Goal: Information Seeking & Learning: Understand process/instructions

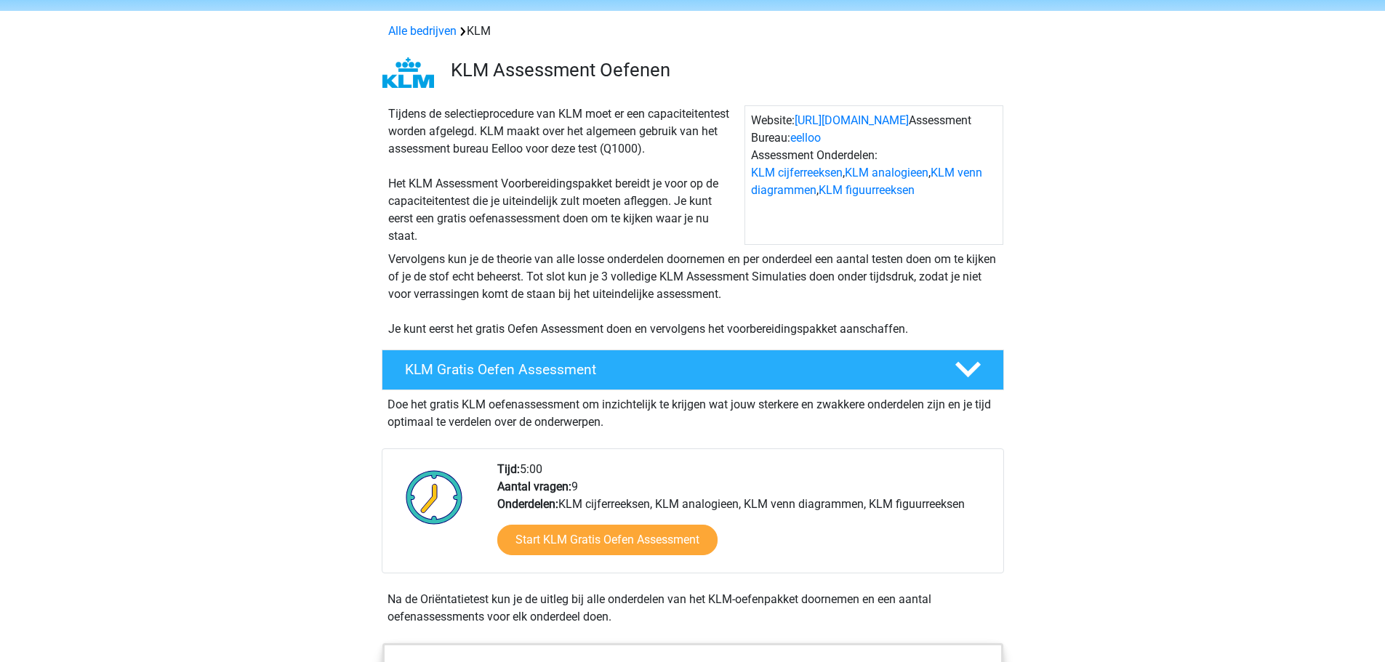
scroll to position [73, 0]
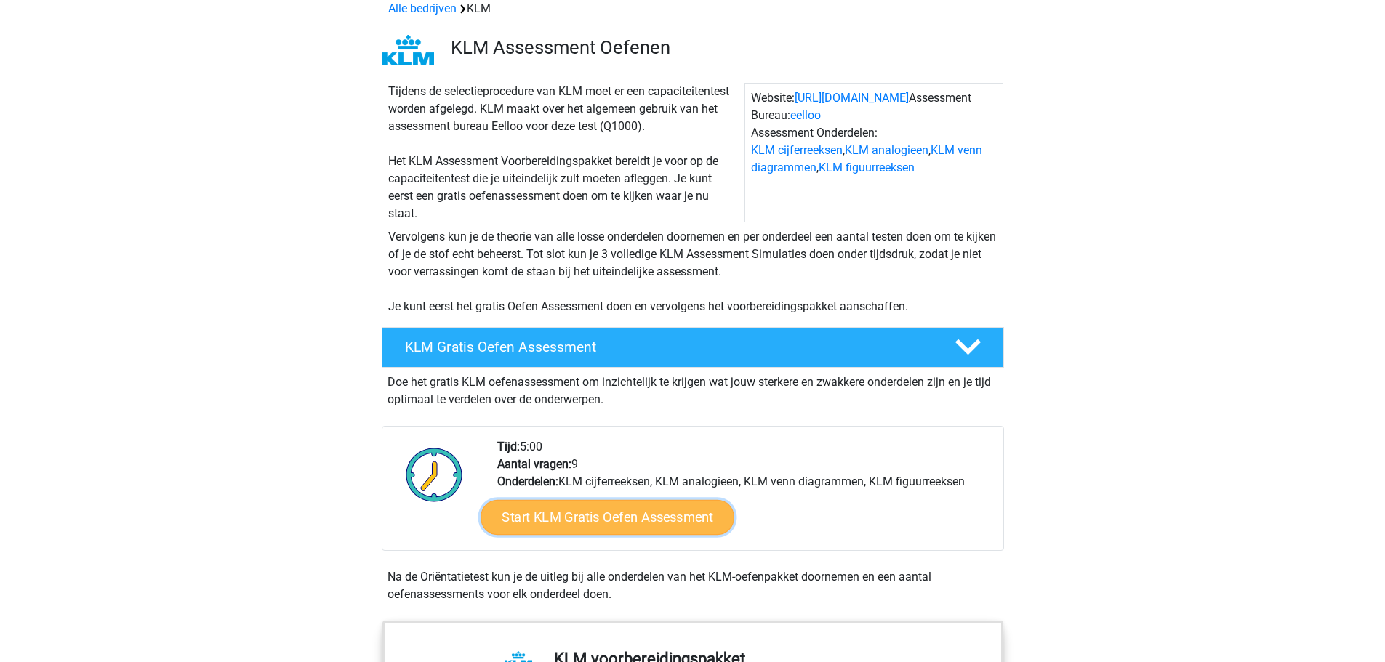
click at [691, 525] on link "Start KLM Gratis Oefen Assessment" at bounding box center [606, 516] width 253 height 35
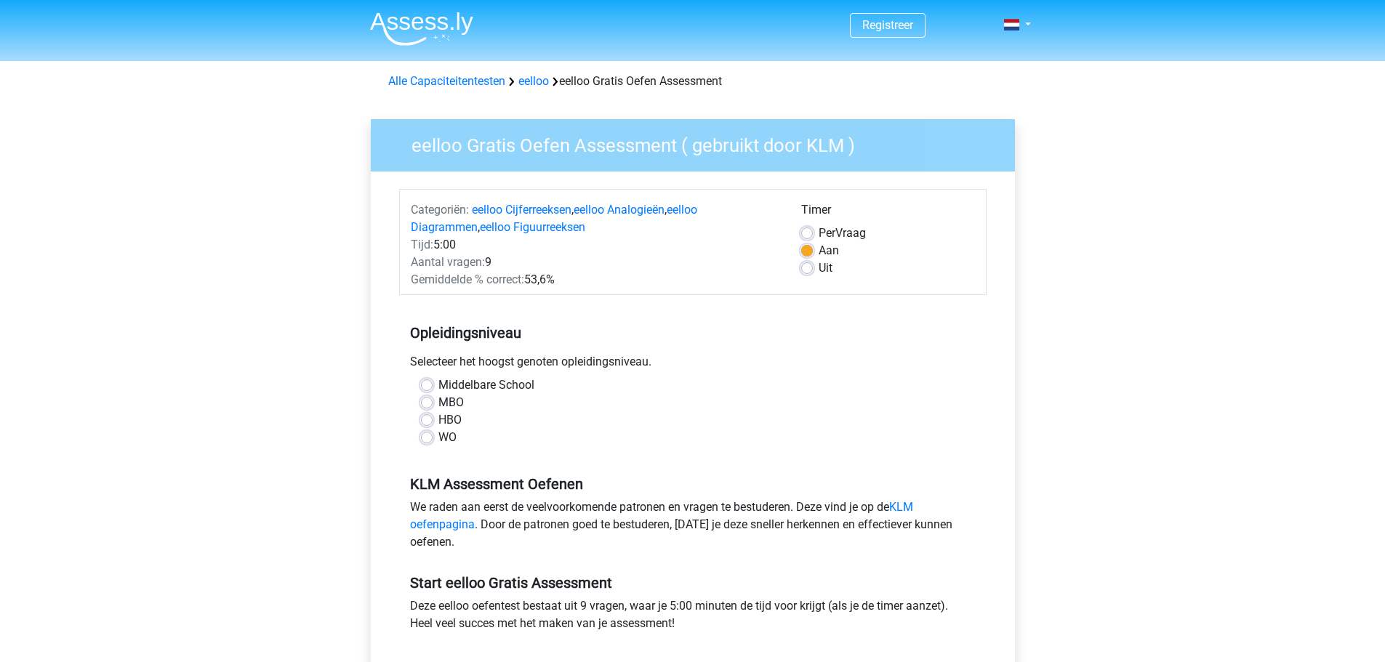
click at [438, 422] on label "HBO" at bounding box center [449, 419] width 23 height 17
click at [430, 422] on input "HBO" at bounding box center [427, 418] width 12 height 15
radio input "true"
click at [818, 268] on label "Uit" at bounding box center [825, 267] width 14 height 17
click at [808, 268] on input "Uit" at bounding box center [807, 266] width 12 height 15
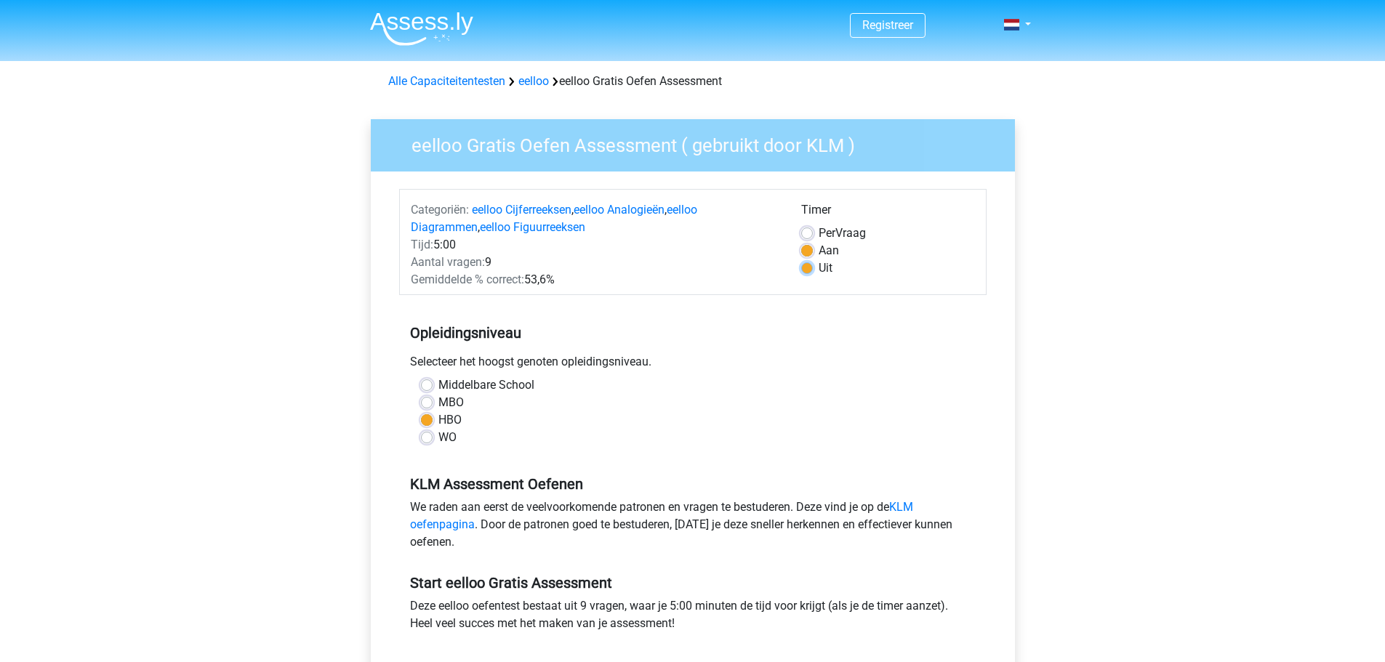
radio input "true"
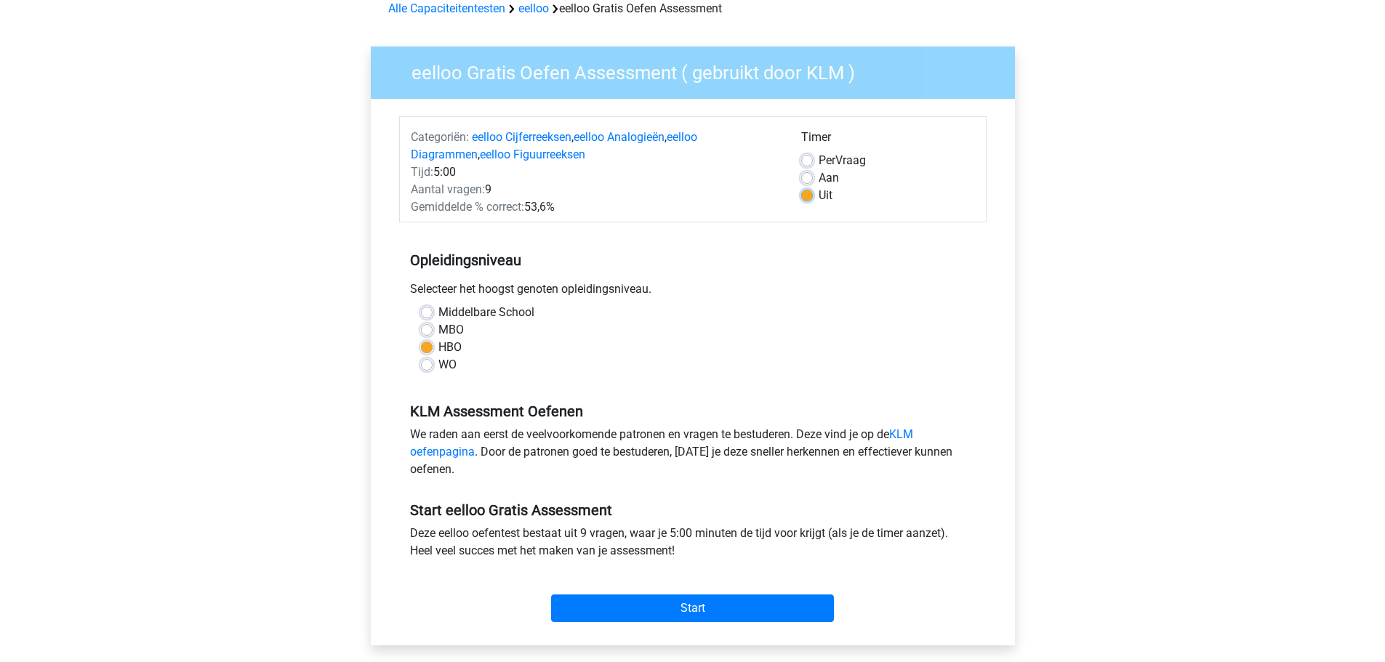
scroll to position [145, 0]
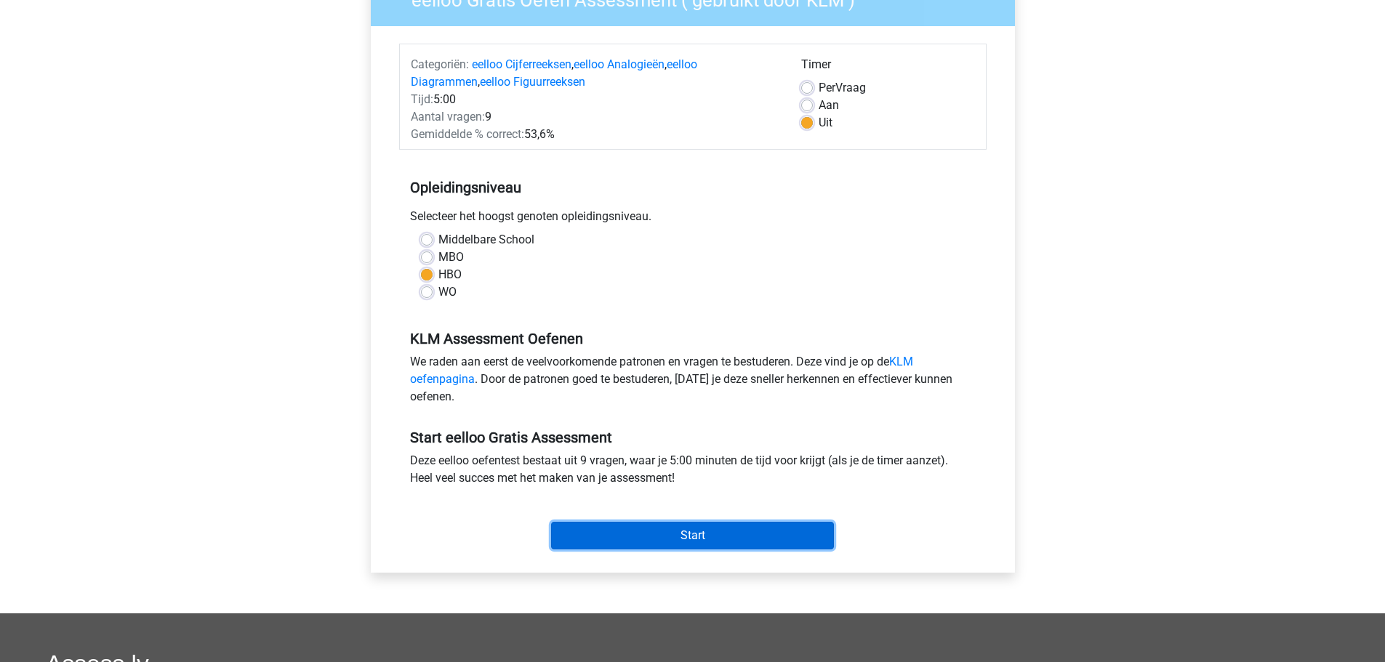
click at [802, 534] on input "Start" at bounding box center [692, 536] width 283 height 28
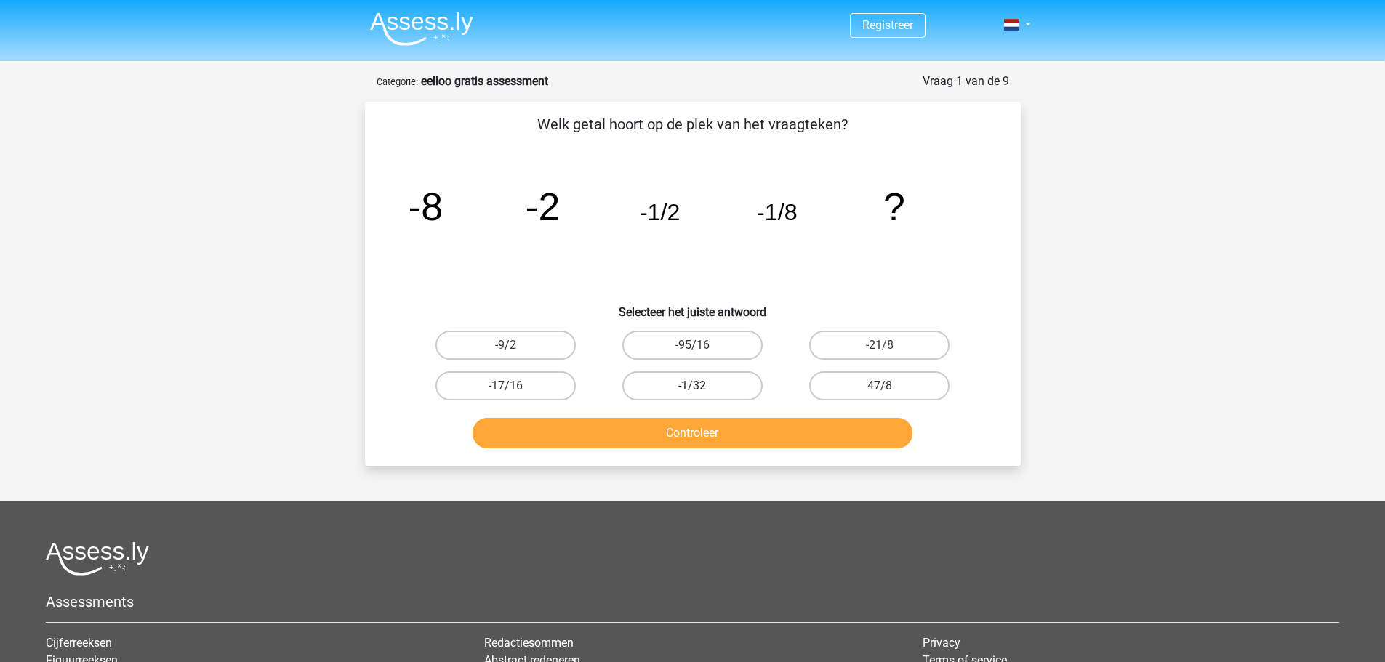
click at [719, 388] on label "-1/32" at bounding box center [692, 385] width 140 height 29
click at [701, 388] on input "-1/32" at bounding box center [696, 390] width 9 height 9
radio input "true"
click at [736, 441] on button "Controleer" at bounding box center [692, 433] width 440 height 31
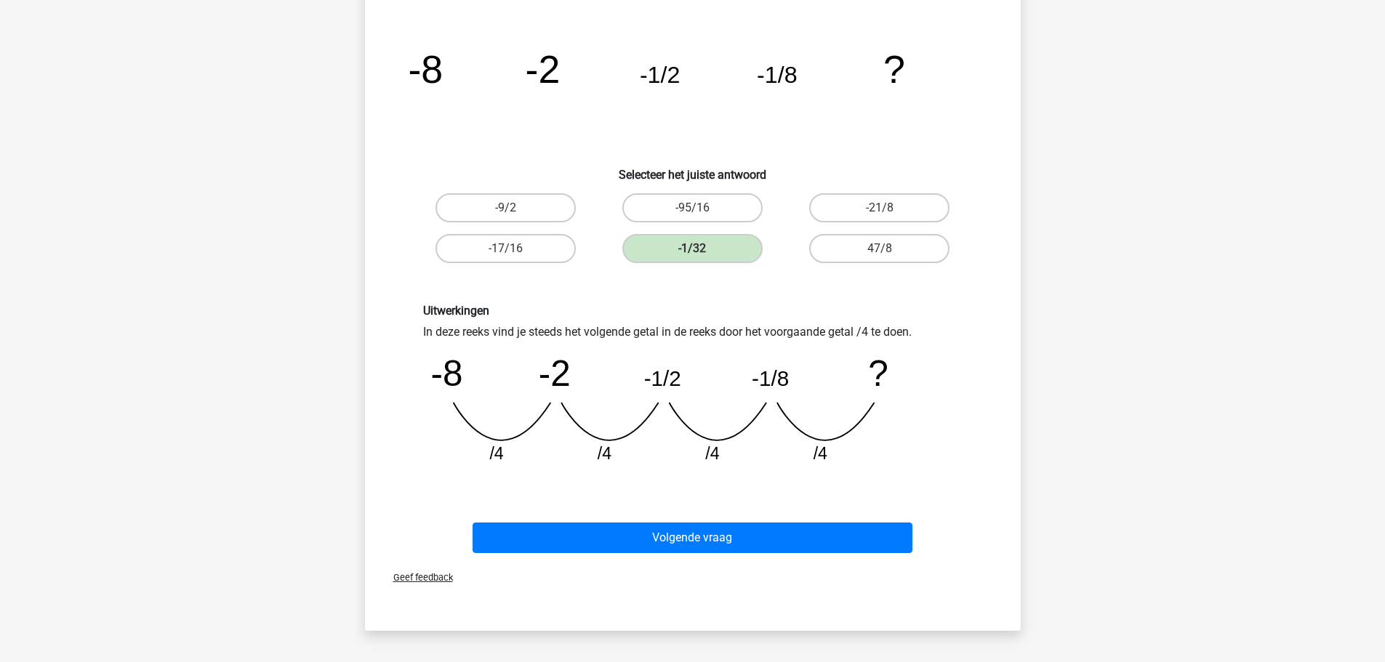
scroll to position [145, 0]
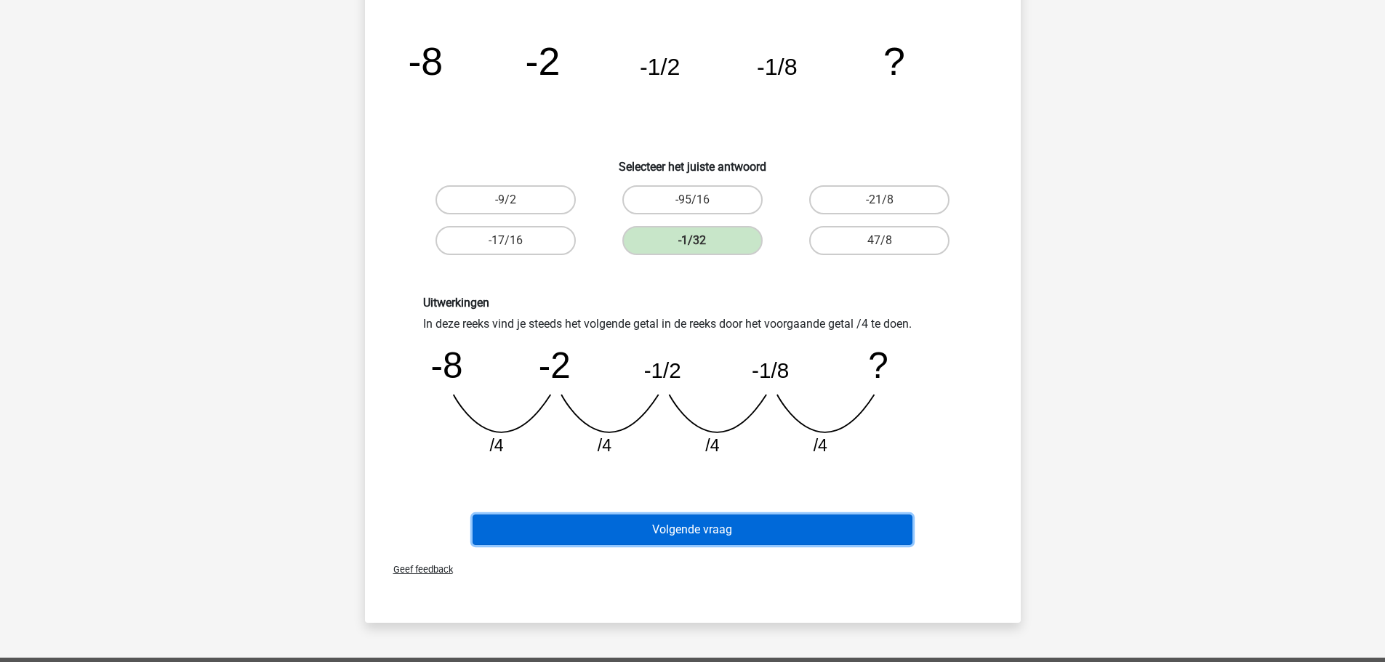
click at [842, 541] on button "Volgende vraag" at bounding box center [692, 530] width 440 height 31
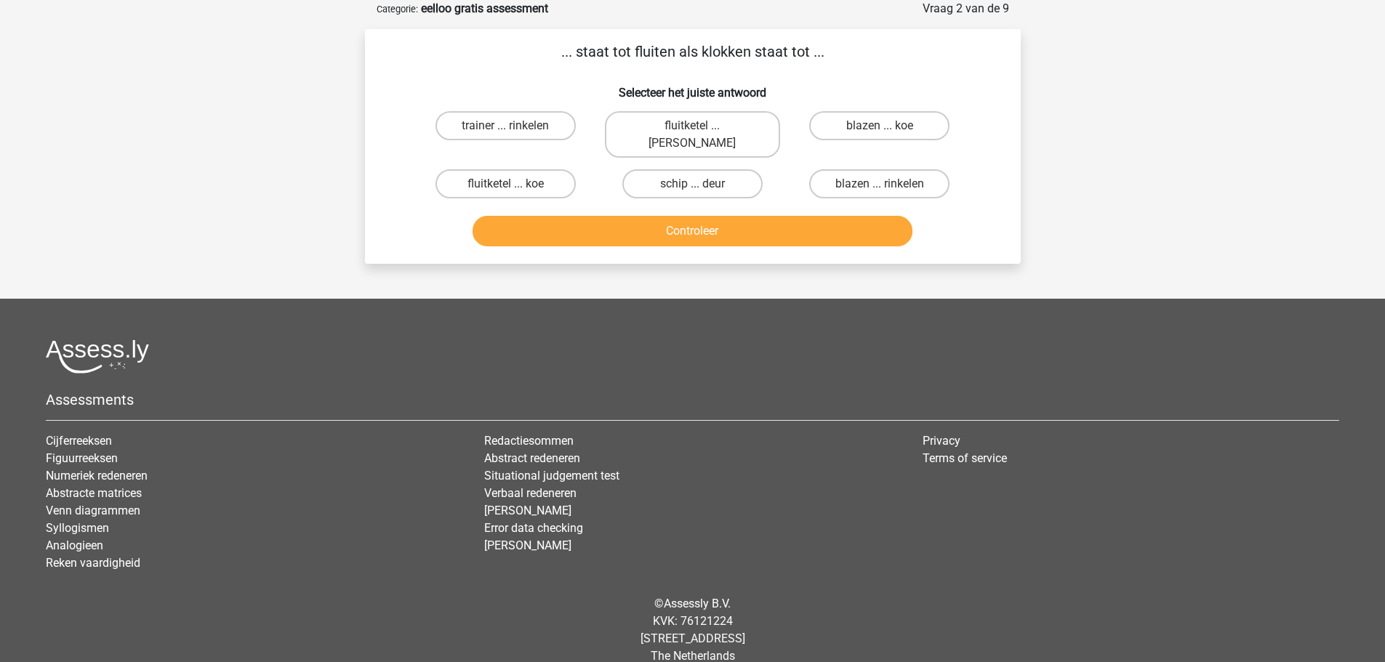
scroll to position [0, 0]
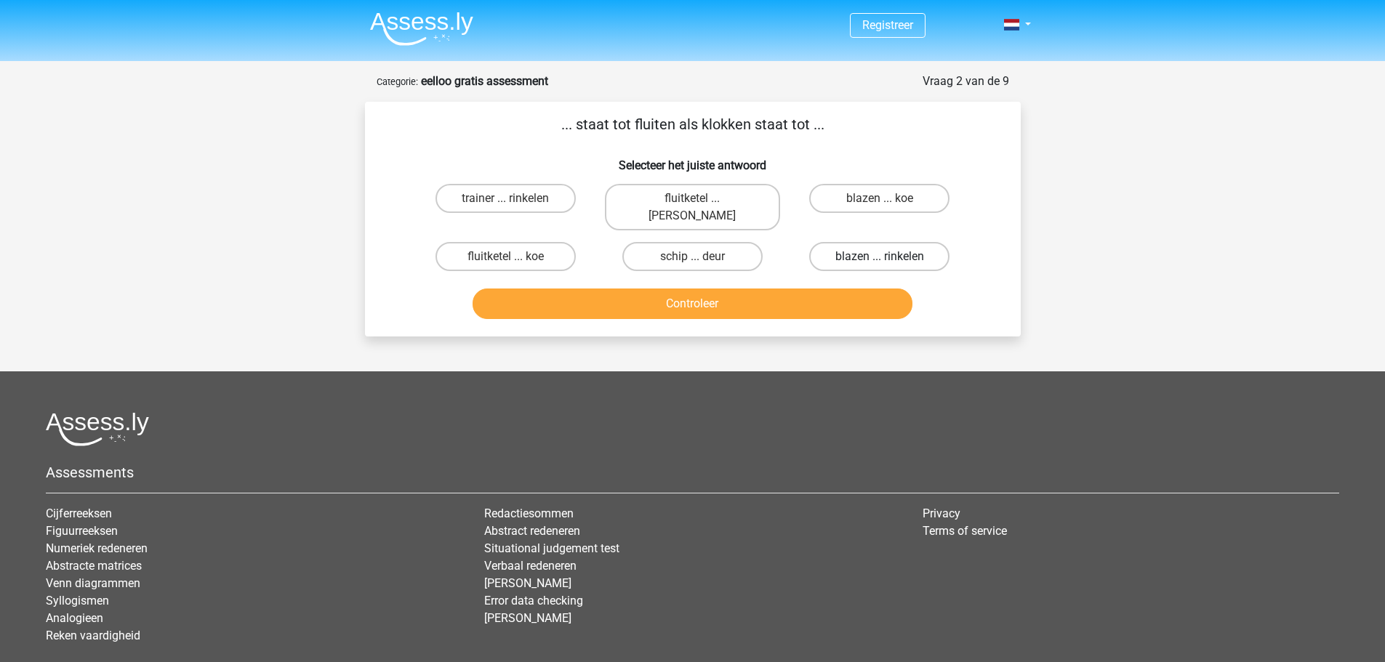
click at [919, 242] on label "blazen ... rinkelen" at bounding box center [879, 256] width 140 height 29
click at [889, 257] on input "blazen ... rinkelen" at bounding box center [883, 261] width 9 height 9
radio input "true"
click at [864, 291] on button "Controleer" at bounding box center [692, 304] width 440 height 31
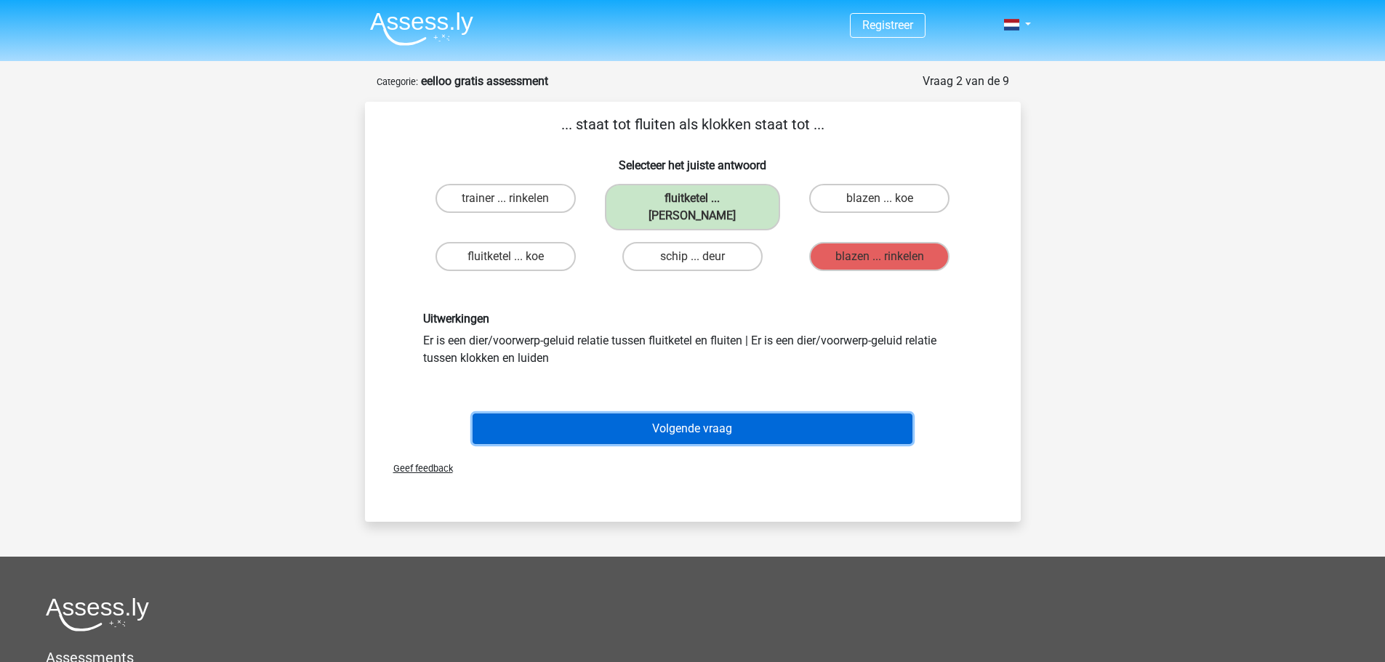
click at [854, 414] on button "Volgende vraag" at bounding box center [692, 429] width 440 height 31
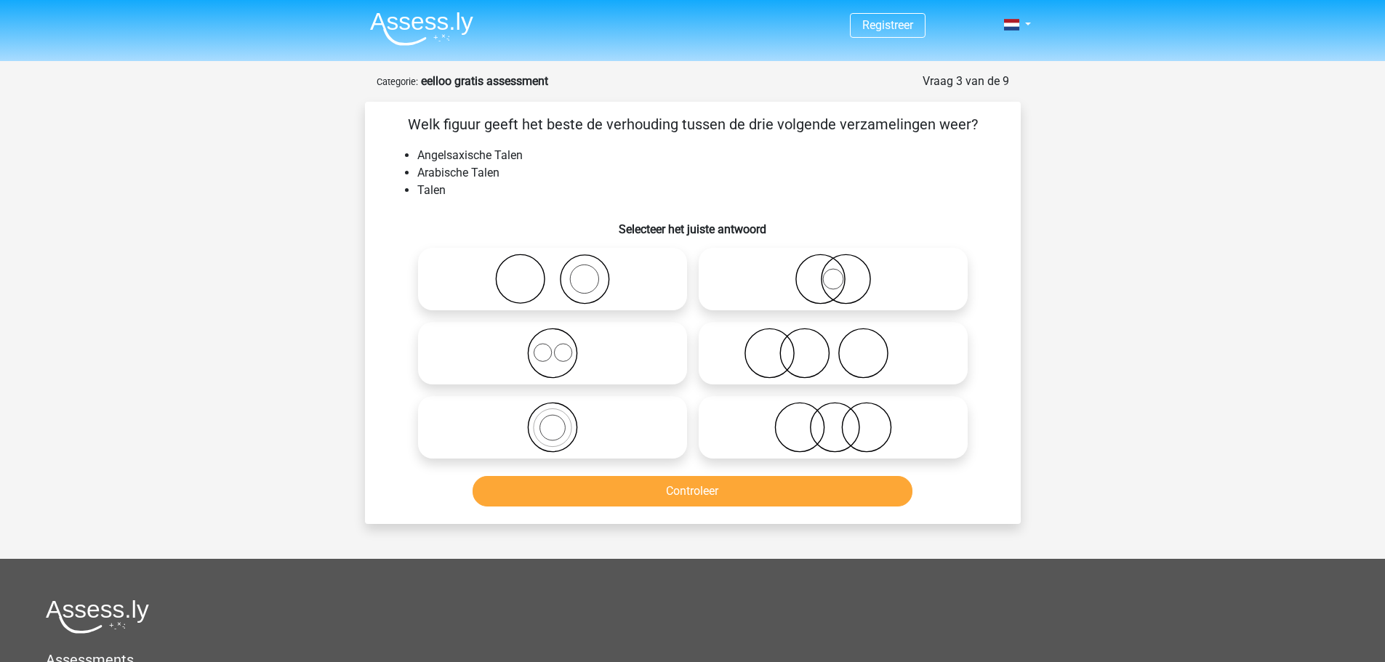
click at [553, 437] on icon at bounding box center [552, 427] width 257 height 51
click at [553, 420] on input "radio" at bounding box center [556, 415] width 9 height 9
radio input "true"
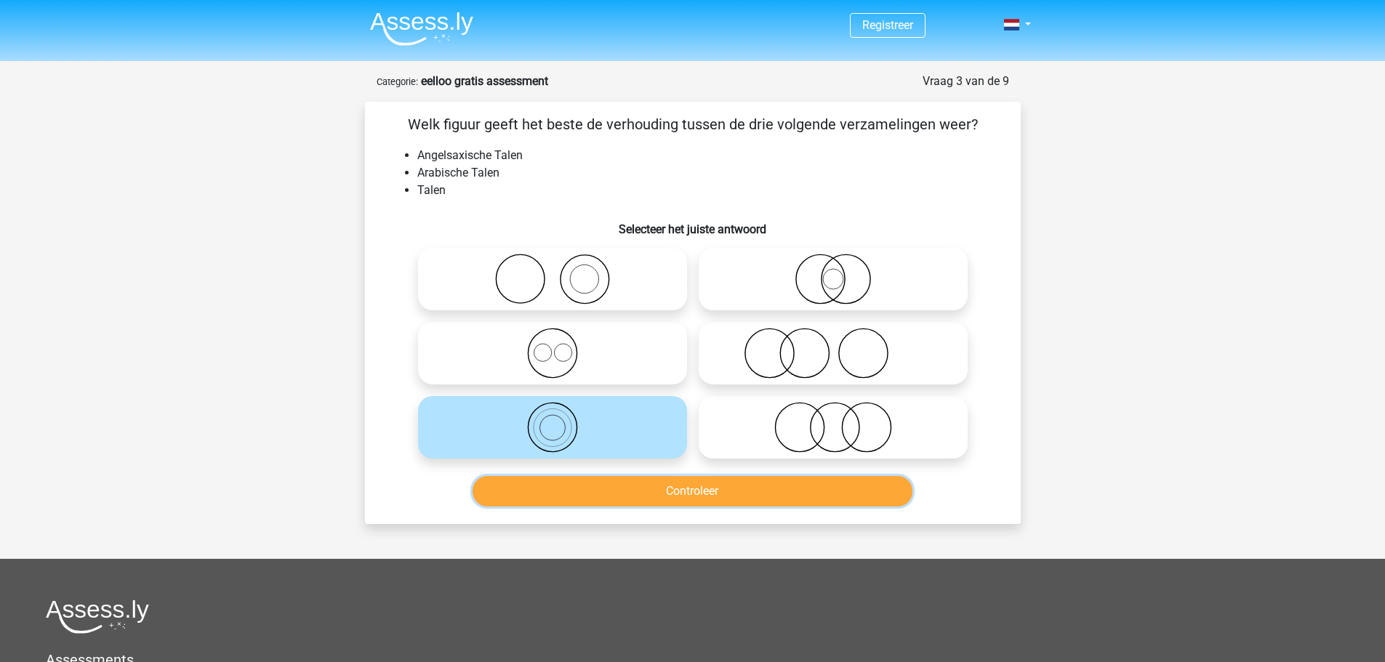
click at [649, 493] on button "Controleer" at bounding box center [692, 491] width 440 height 31
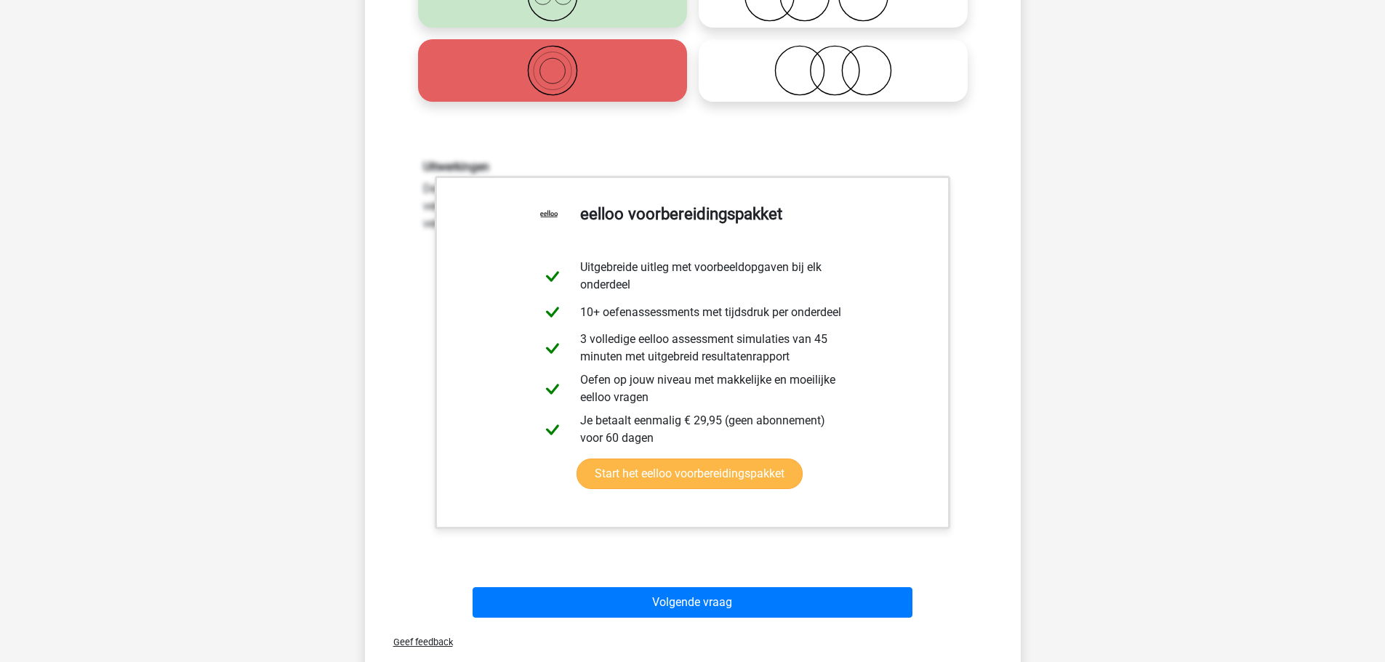
scroll to position [363, 0]
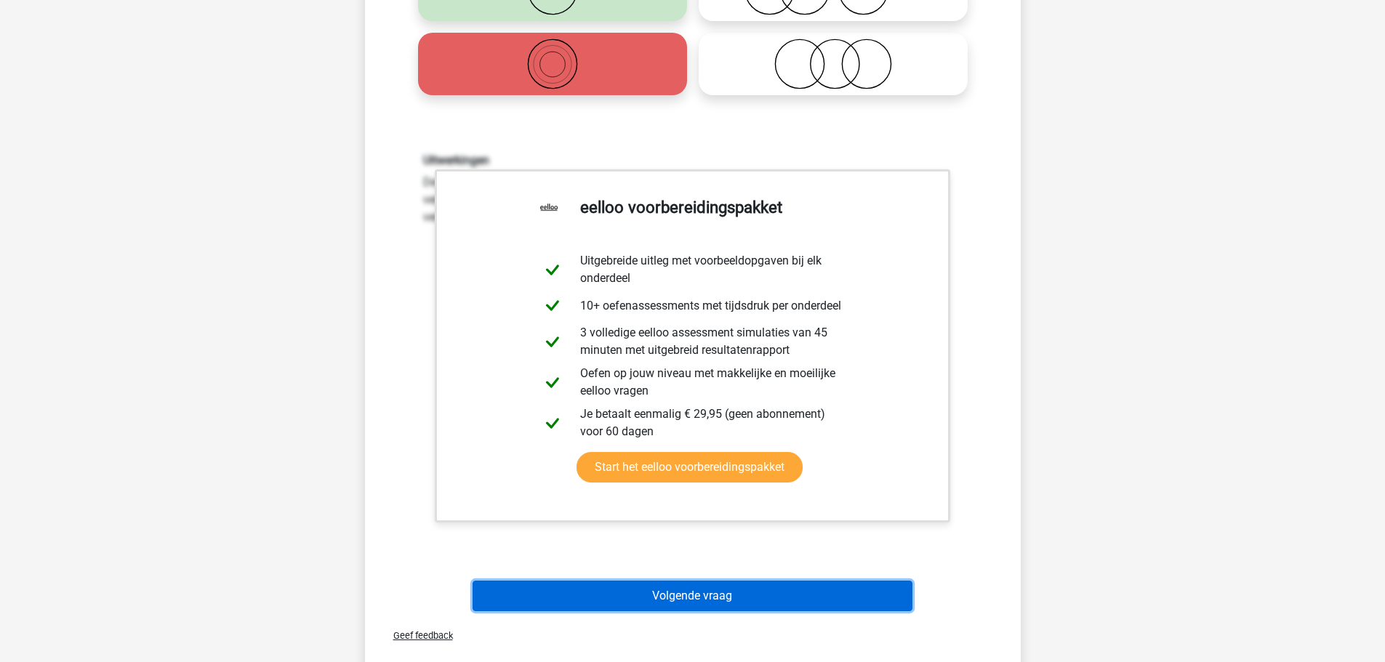
click at [856, 589] on button "Volgende vraag" at bounding box center [692, 596] width 440 height 31
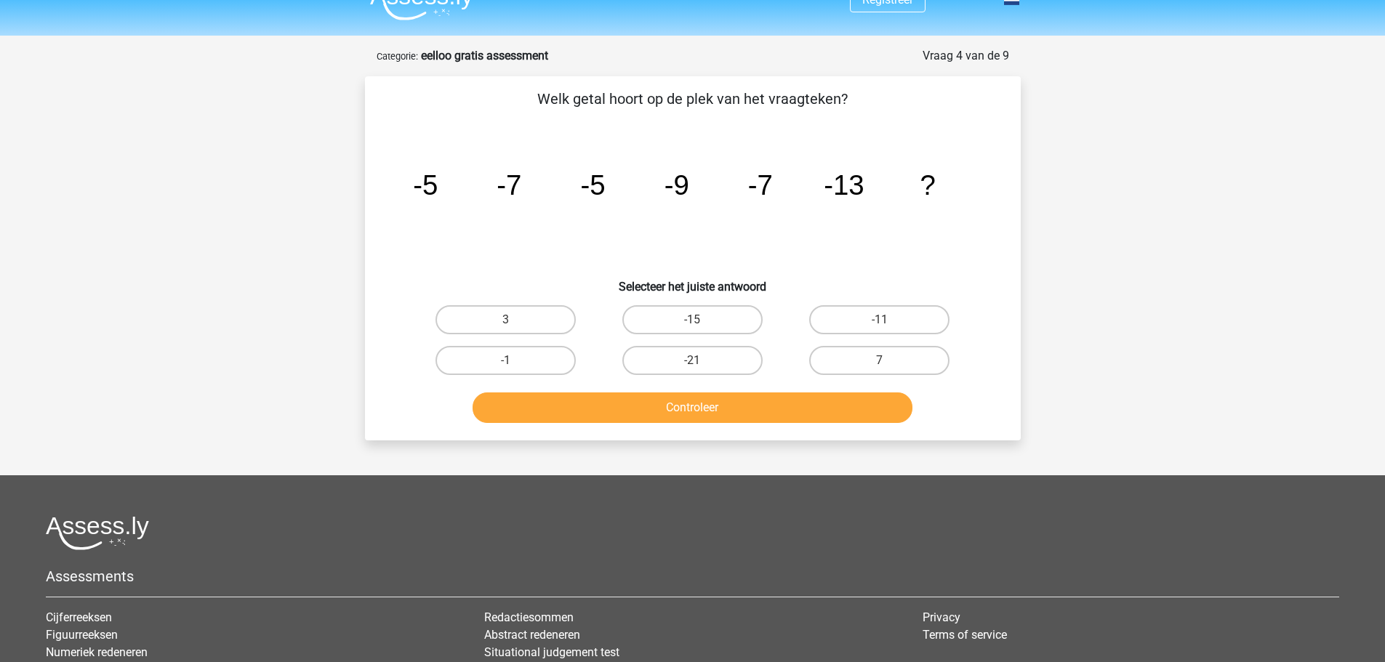
scroll to position [0, 0]
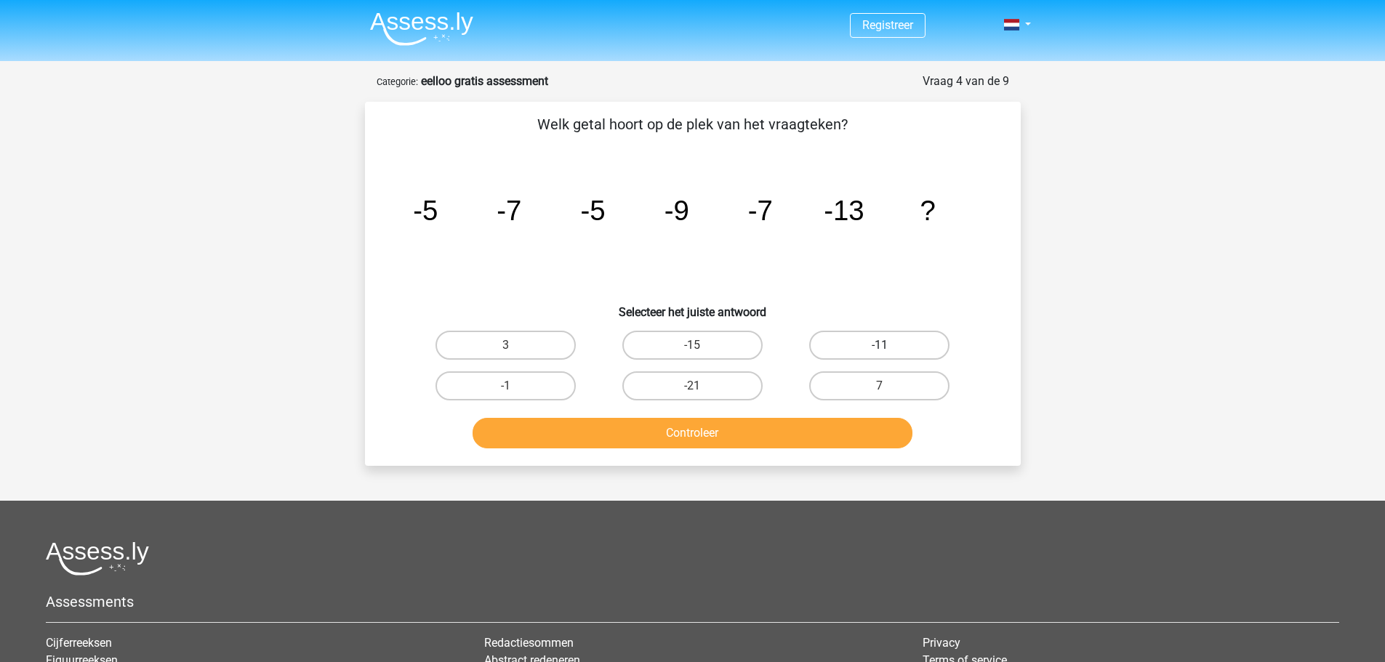
click at [933, 347] on label "-11" at bounding box center [879, 345] width 140 height 29
click at [889, 347] on input "-11" at bounding box center [883, 349] width 9 height 9
radio input "true"
click at [877, 423] on button "Controleer" at bounding box center [692, 433] width 440 height 31
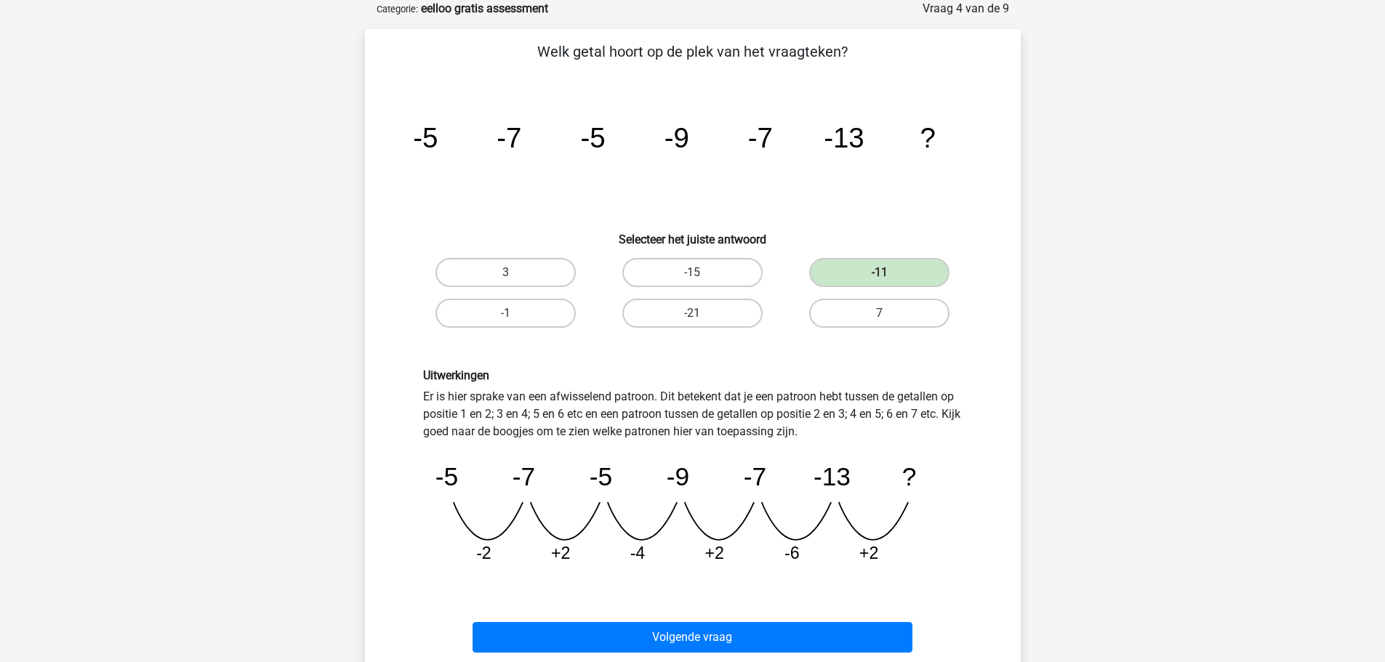
scroll to position [145, 0]
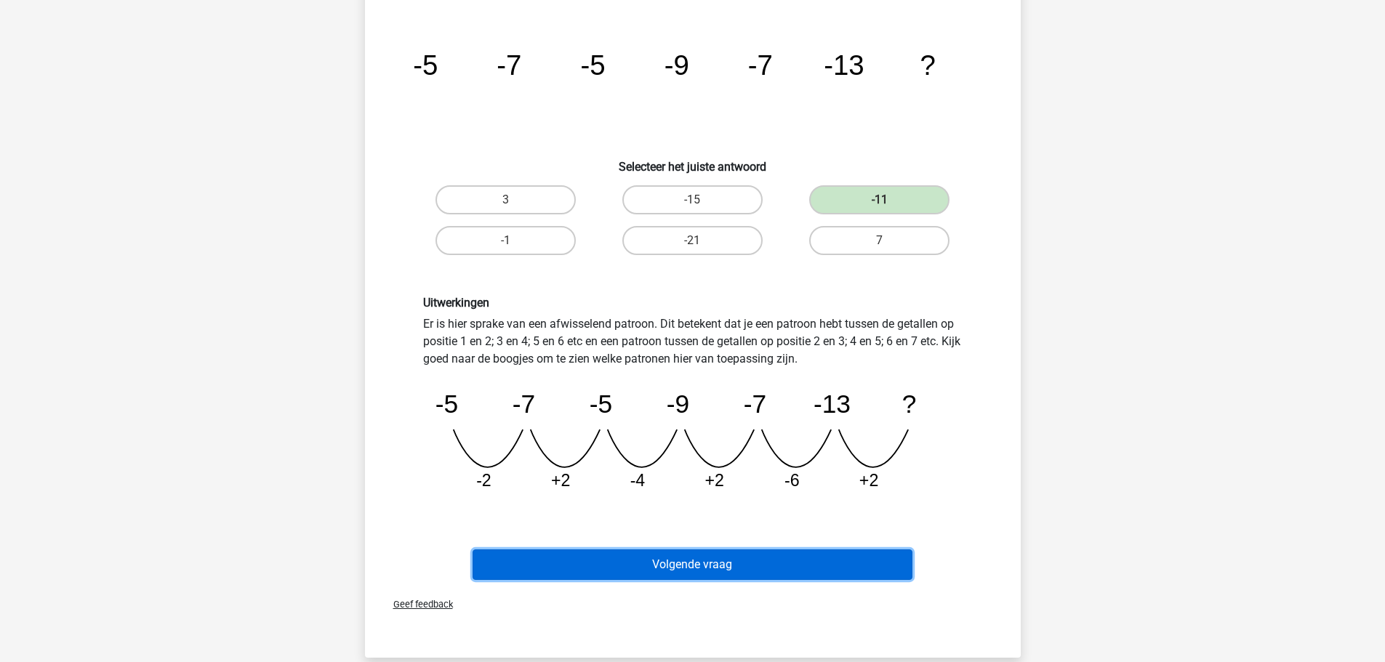
click at [875, 557] on button "Volgende vraag" at bounding box center [692, 564] width 440 height 31
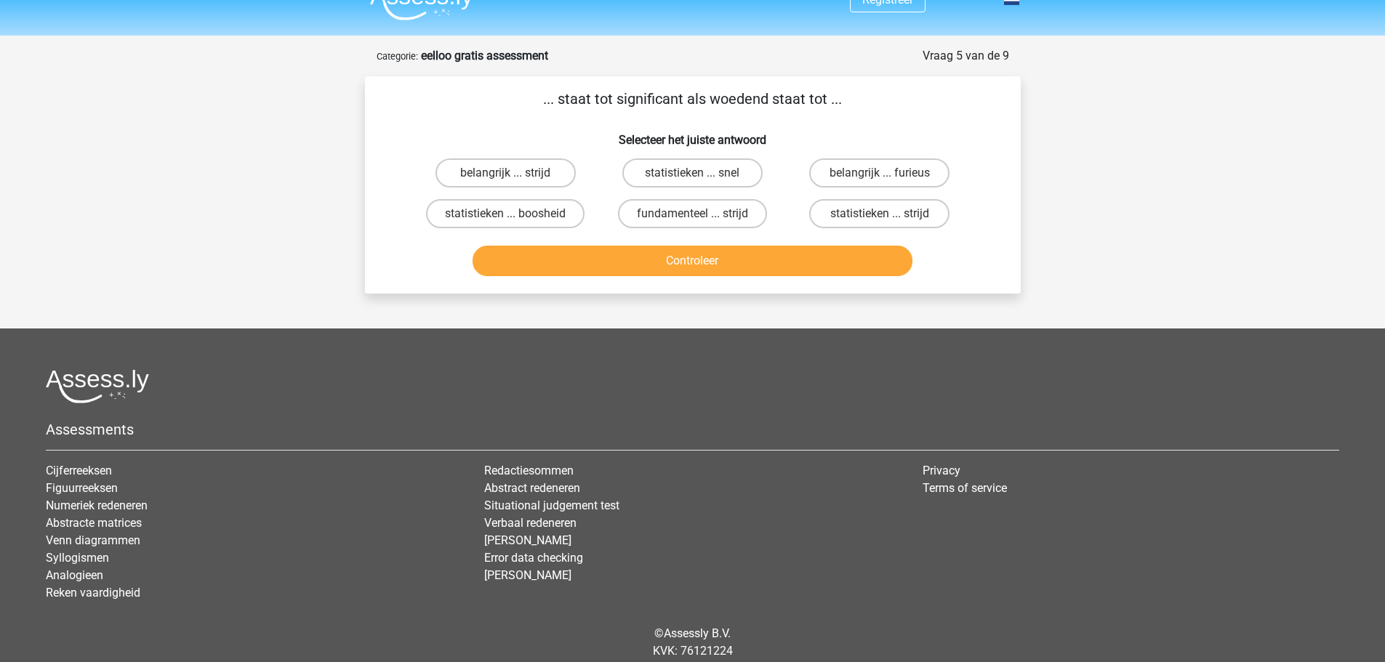
scroll to position [0, 0]
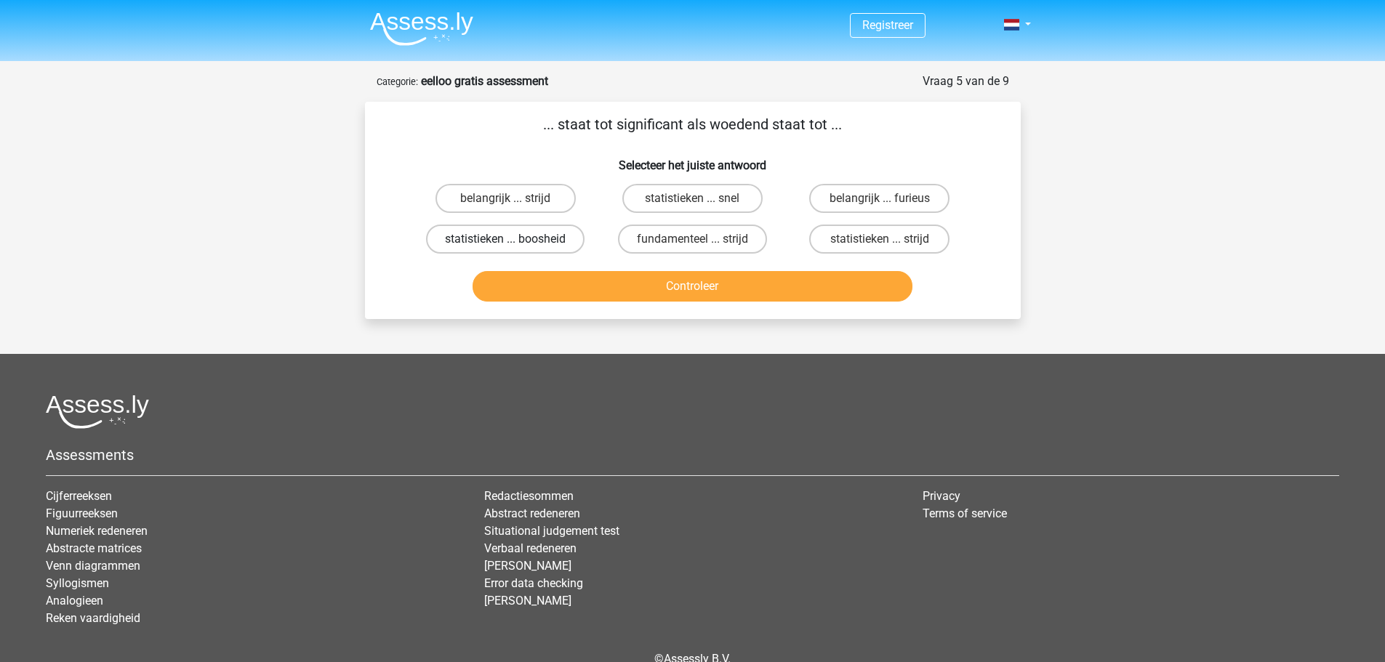
click at [454, 241] on label "statistieken ... boosheid" at bounding box center [505, 239] width 158 height 29
click at [505, 241] on input "statistieken ... boosheid" at bounding box center [509, 243] width 9 height 9
radio input "true"
click at [526, 283] on button "Controleer" at bounding box center [692, 286] width 440 height 31
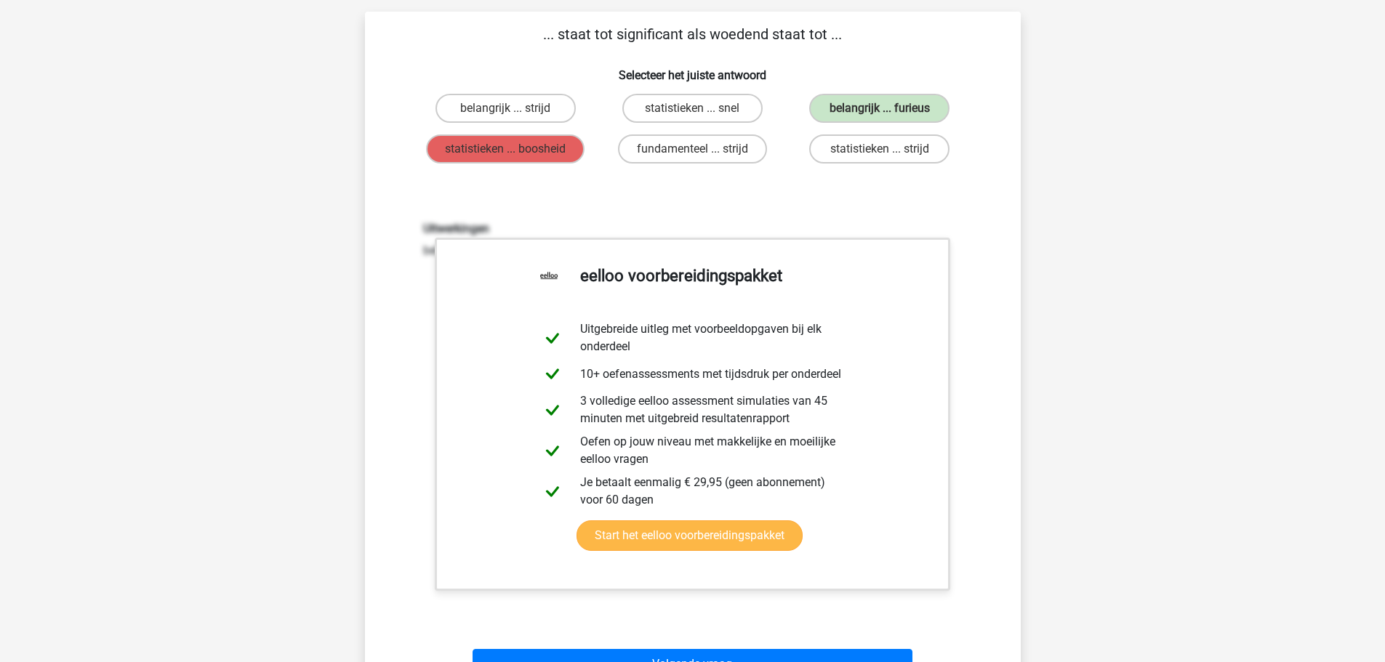
scroll to position [218, 0]
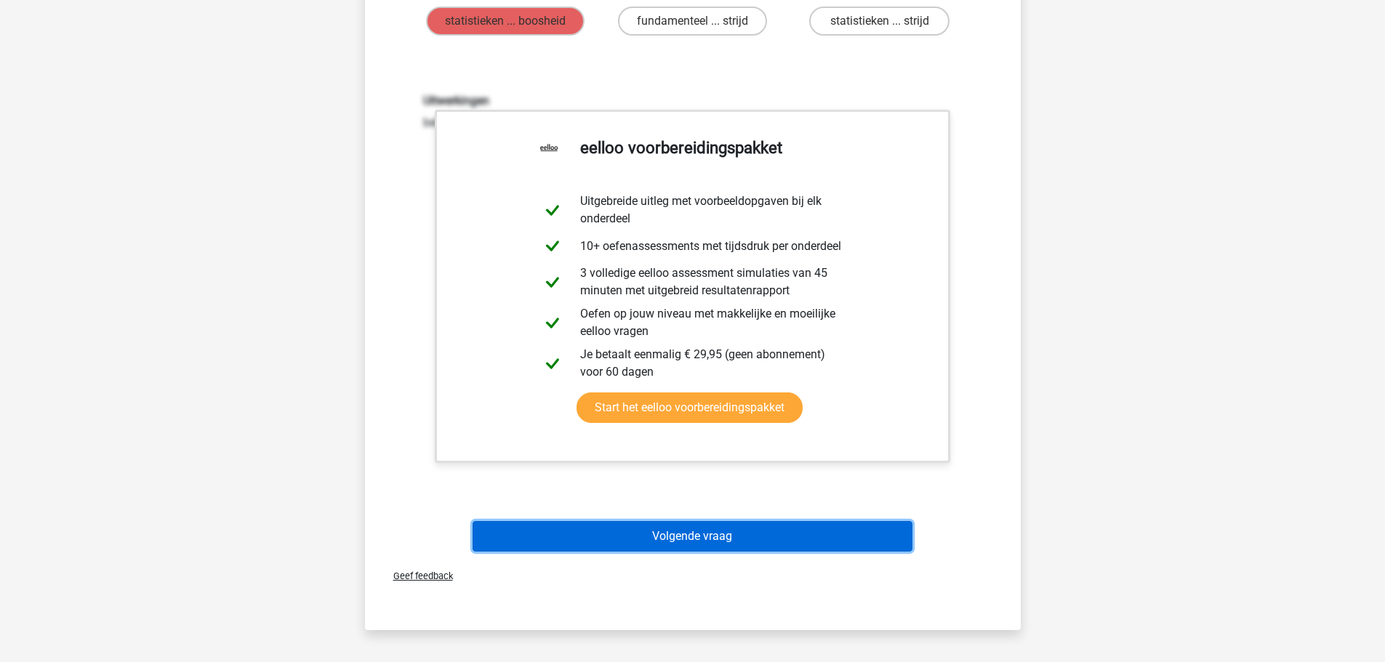
click at [892, 531] on button "Volgende vraag" at bounding box center [692, 536] width 440 height 31
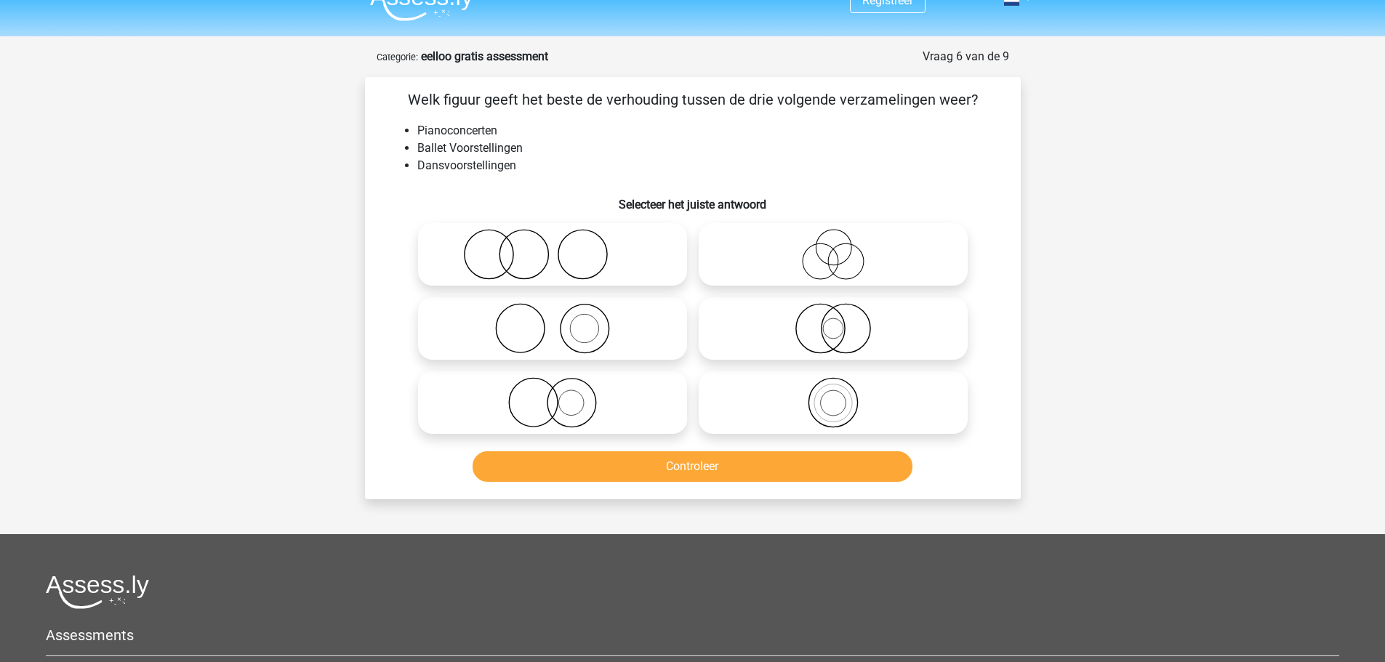
scroll to position [0, 0]
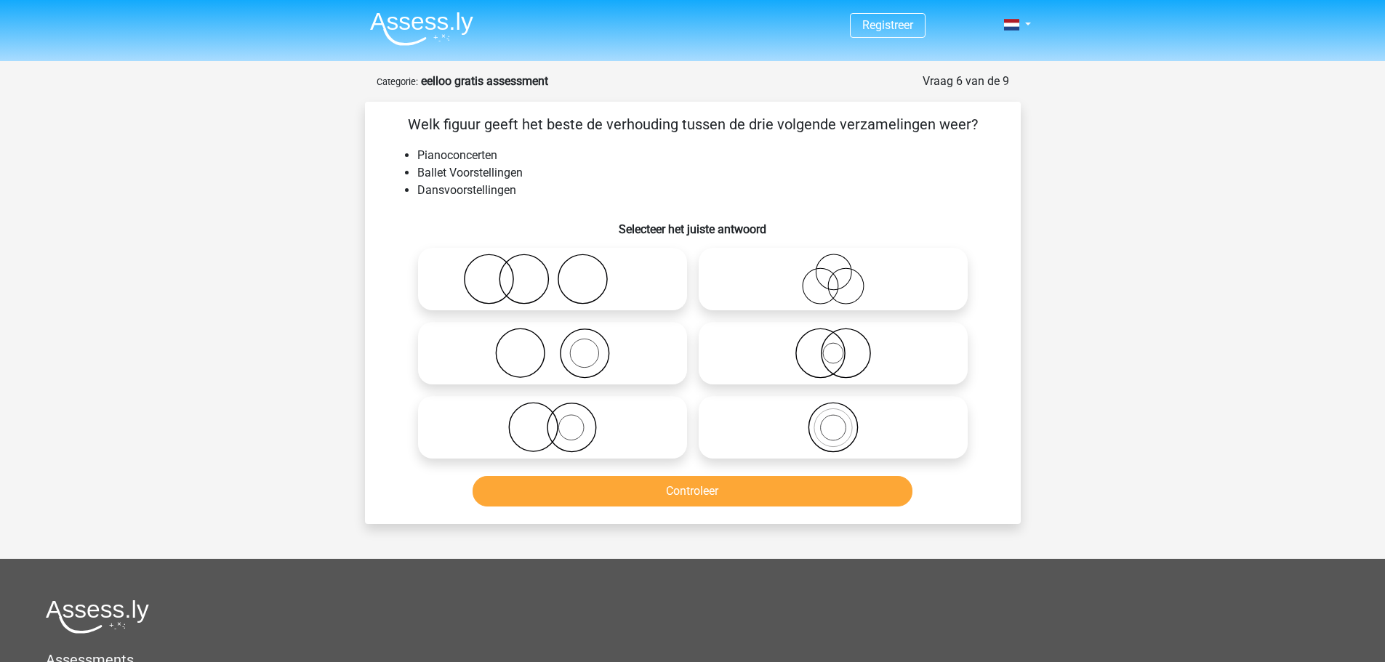
click at [587, 433] on icon at bounding box center [552, 427] width 257 height 51
click at [562, 420] on input "radio" at bounding box center [556, 415] width 9 height 9
radio input "true"
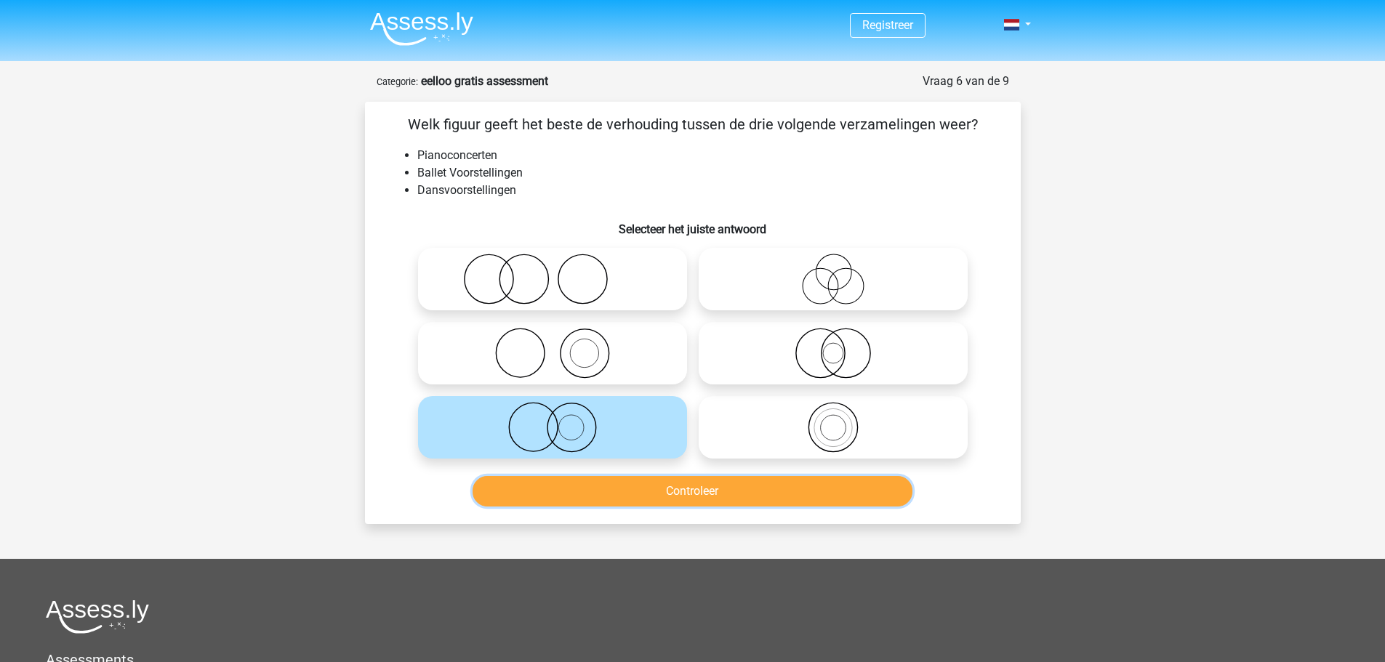
click at [698, 498] on button "Controleer" at bounding box center [692, 491] width 440 height 31
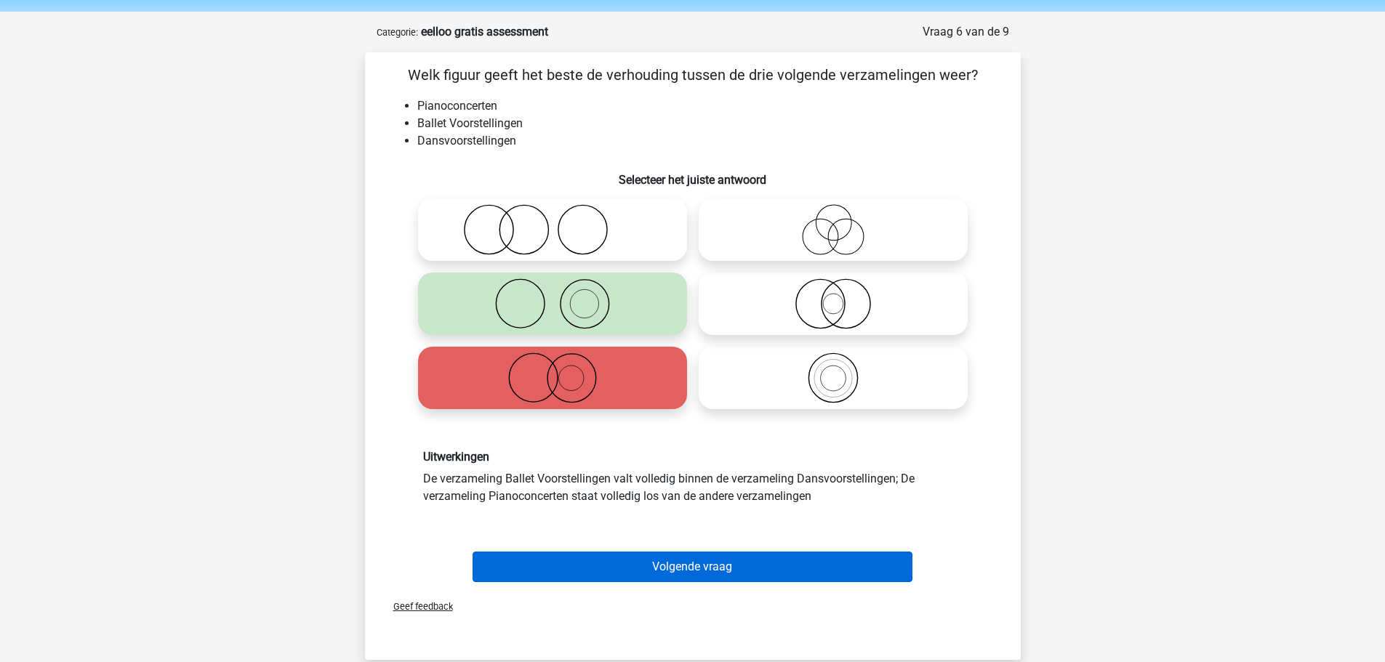
scroll to position [73, 0]
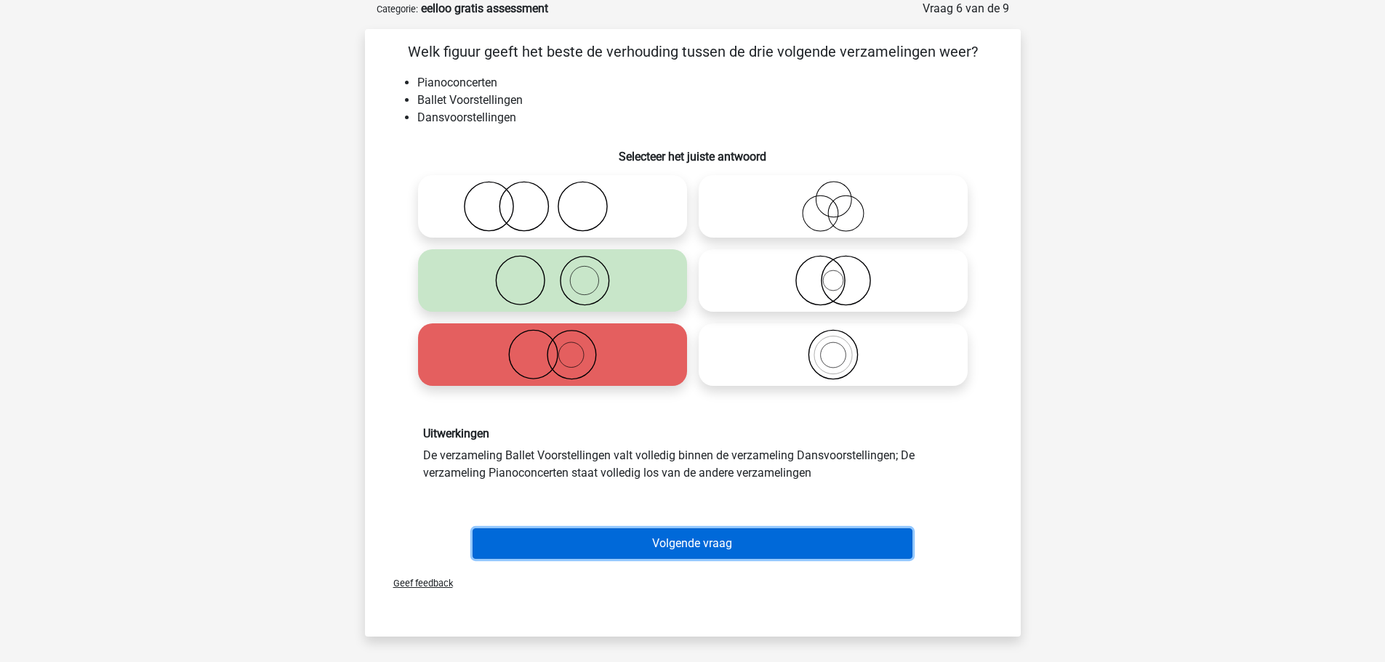
click at [866, 542] on button "Volgende vraag" at bounding box center [692, 543] width 440 height 31
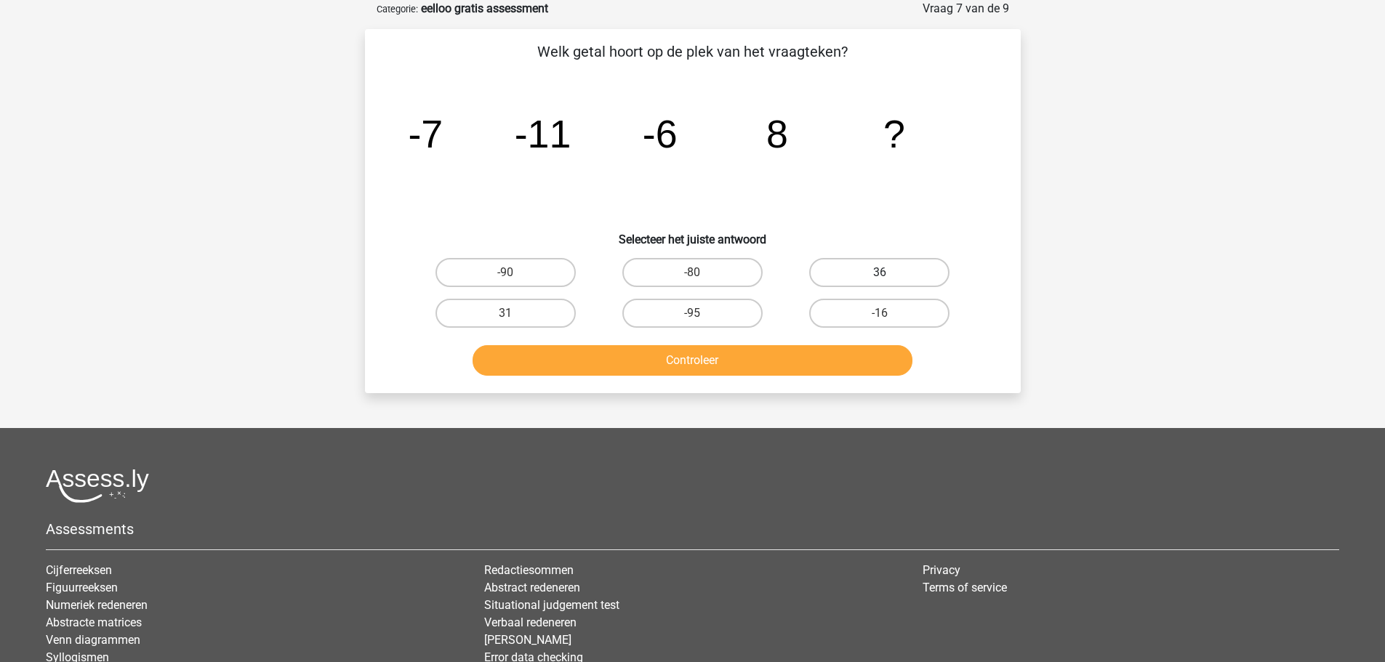
click at [858, 271] on label "36" at bounding box center [879, 272] width 140 height 29
click at [879, 273] on input "36" at bounding box center [883, 277] width 9 height 9
radio input "true"
click at [853, 348] on button "Controleer" at bounding box center [692, 360] width 440 height 31
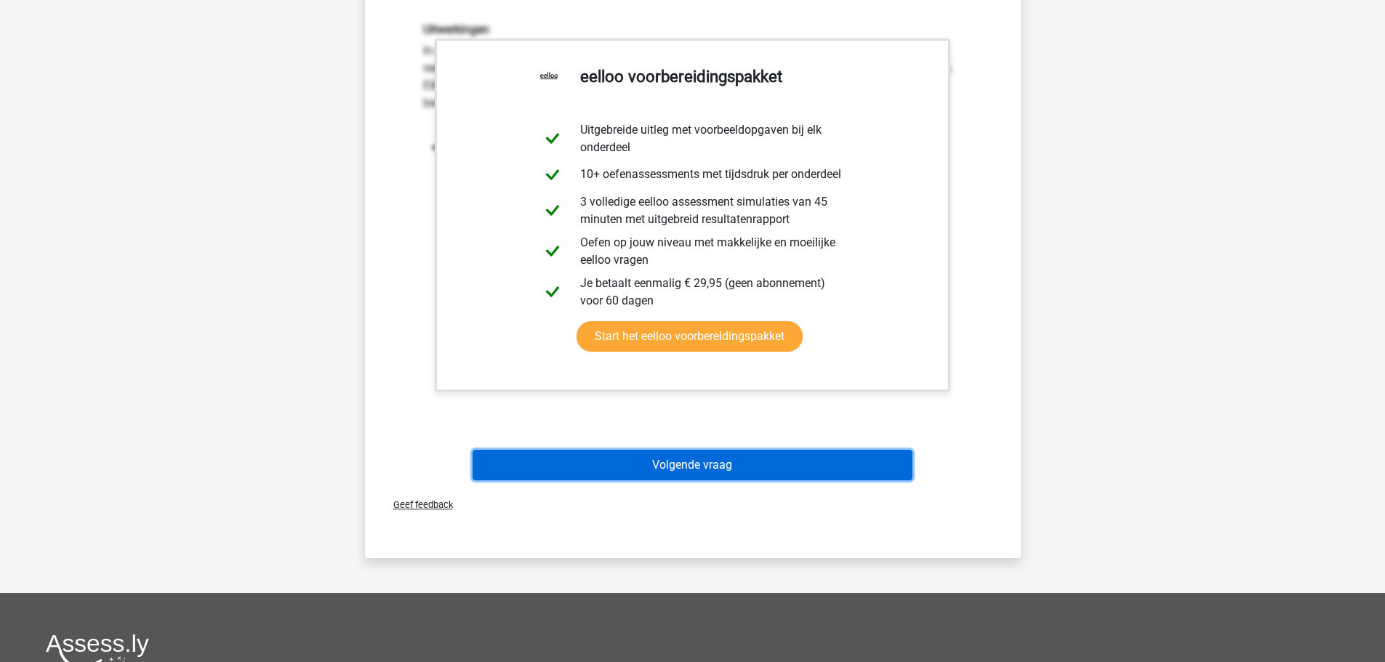
click at [843, 452] on button "Volgende vraag" at bounding box center [692, 465] width 440 height 31
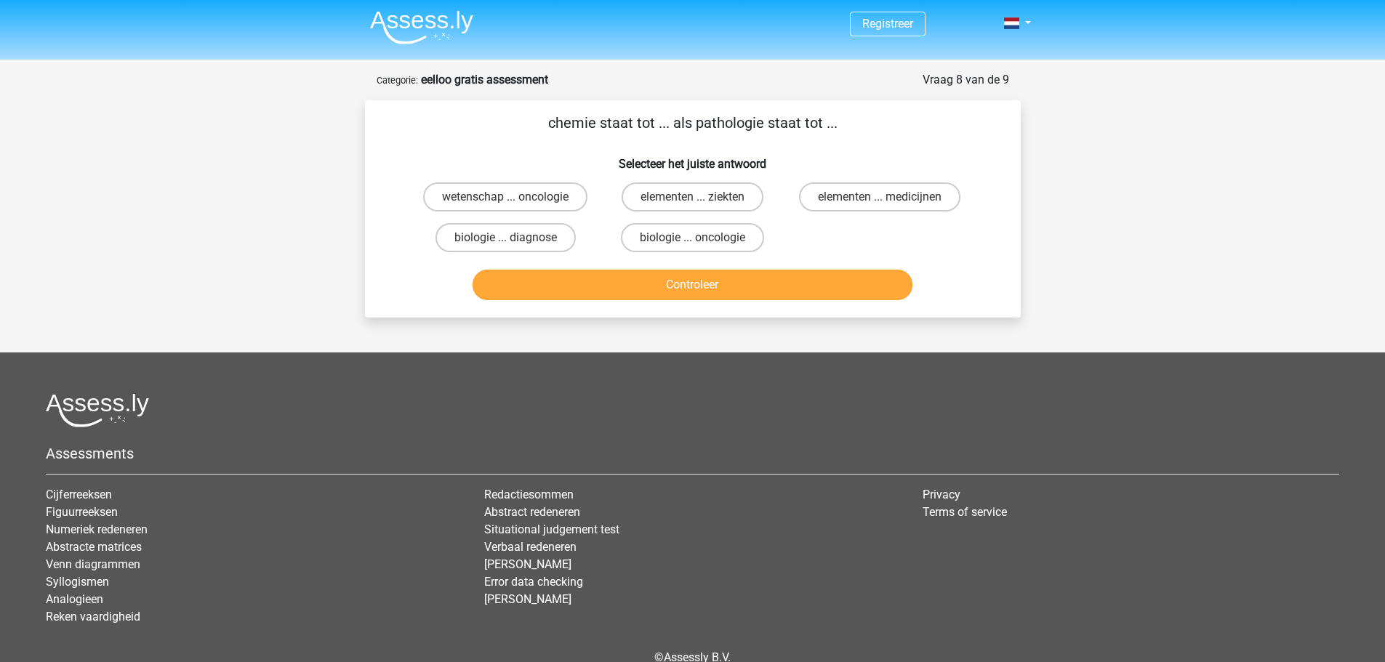
scroll to position [0, 0]
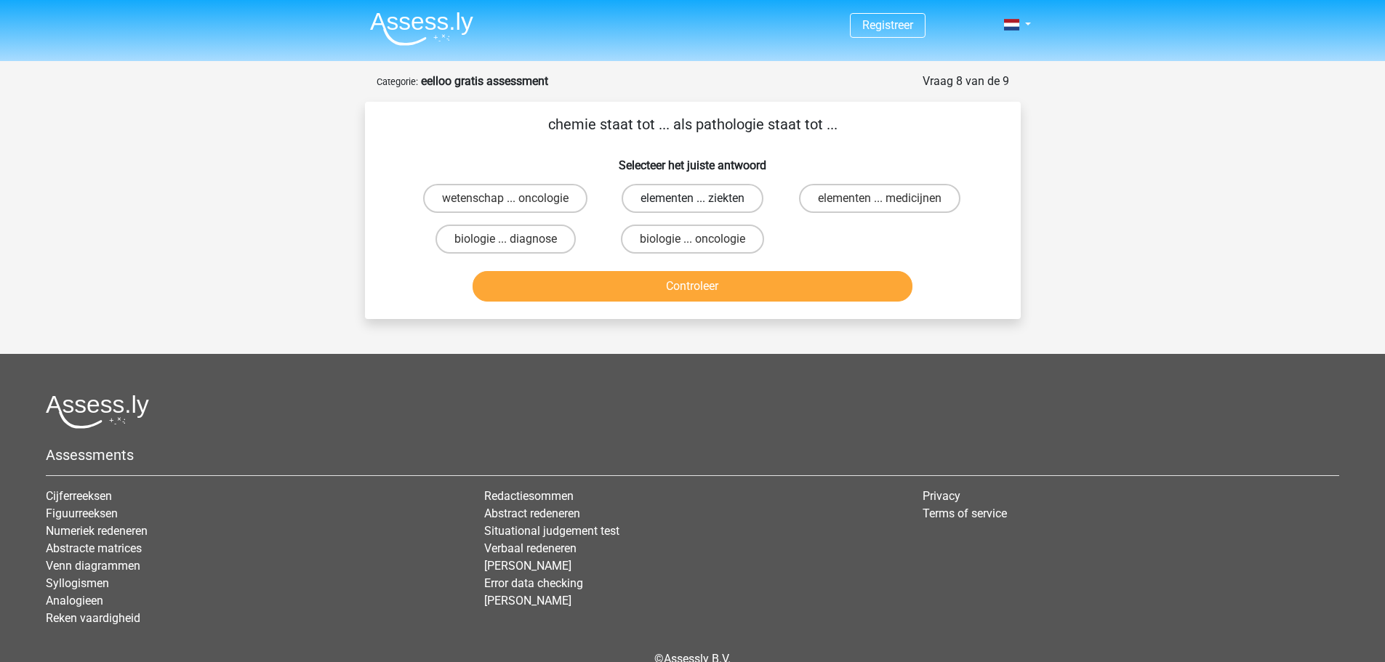
click at [719, 198] on label "elementen ... ziekten" at bounding box center [692, 198] width 142 height 29
click at [701, 198] on input "elementen ... ziekten" at bounding box center [696, 202] width 9 height 9
radio input "true"
click at [815, 278] on button "Controleer" at bounding box center [692, 286] width 440 height 31
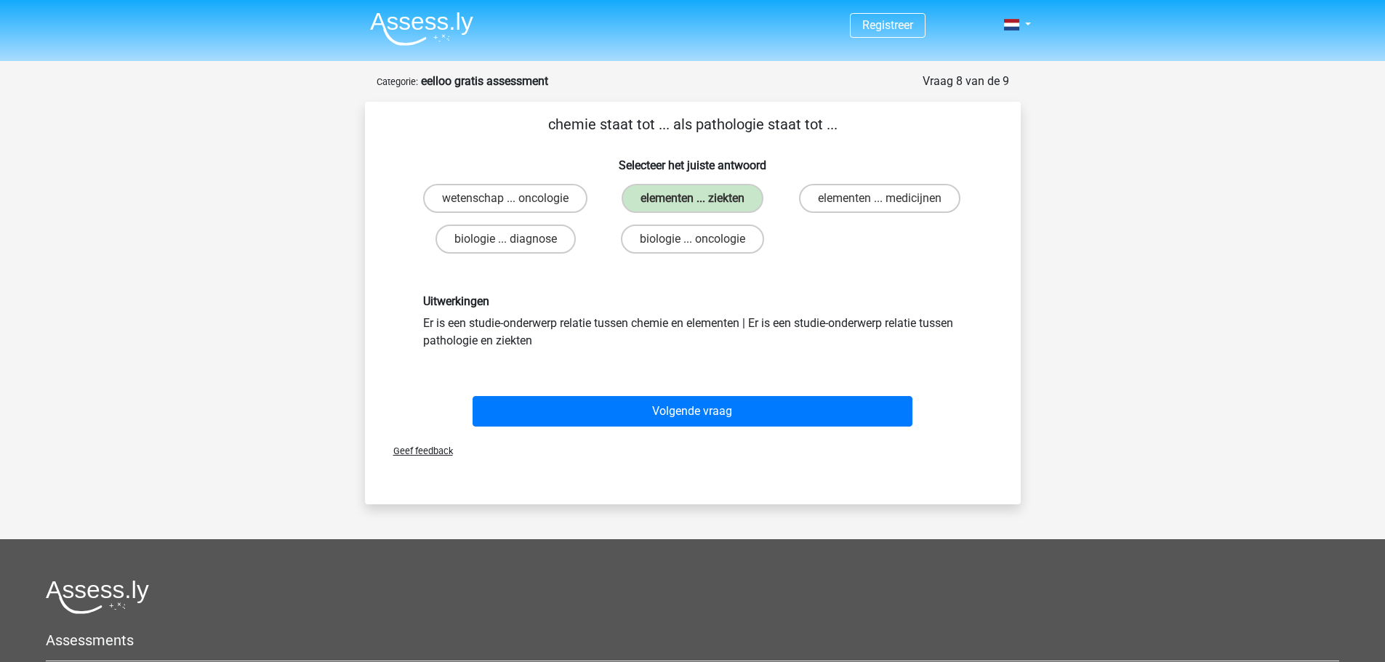
click at [853, 393] on div "Volgende vraag" at bounding box center [692, 409] width 609 height 48
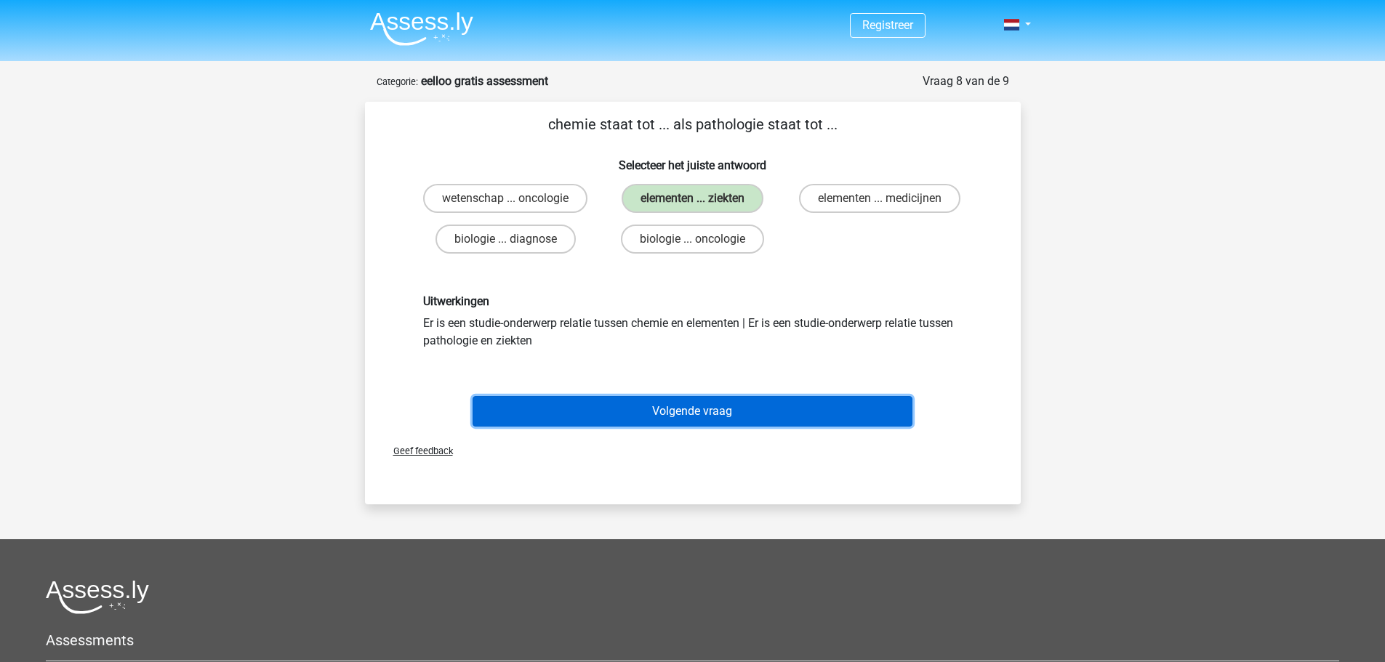
click at [879, 414] on button "Volgende vraag" at bounding box center [692, 411] width 440 height 31
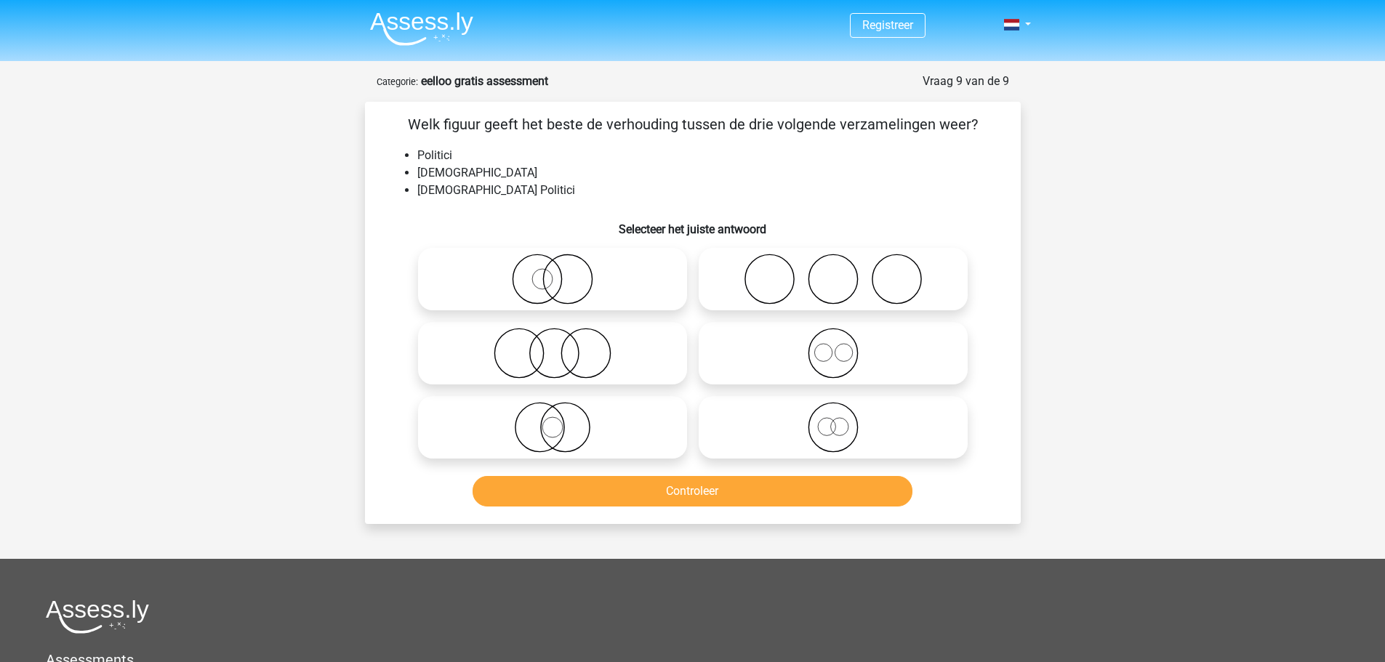
click at [594, 268] on icon at bounding box center [552, 279] width 257 height 51
click at [562, 268] on input "radio" at bounding box center [556, 266] width 9 height 9
radio input "true"
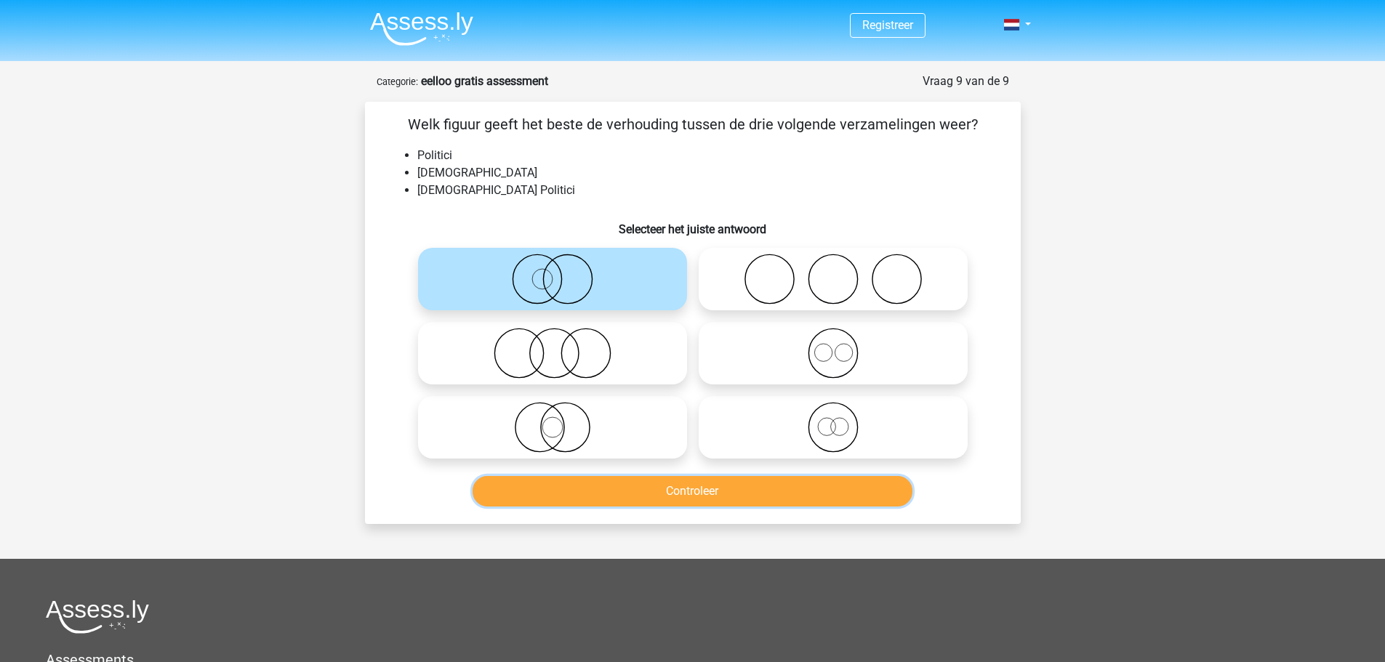
click at [791, 496] on button "Controleer" at bounding box center [692, 491] width 440 height 31
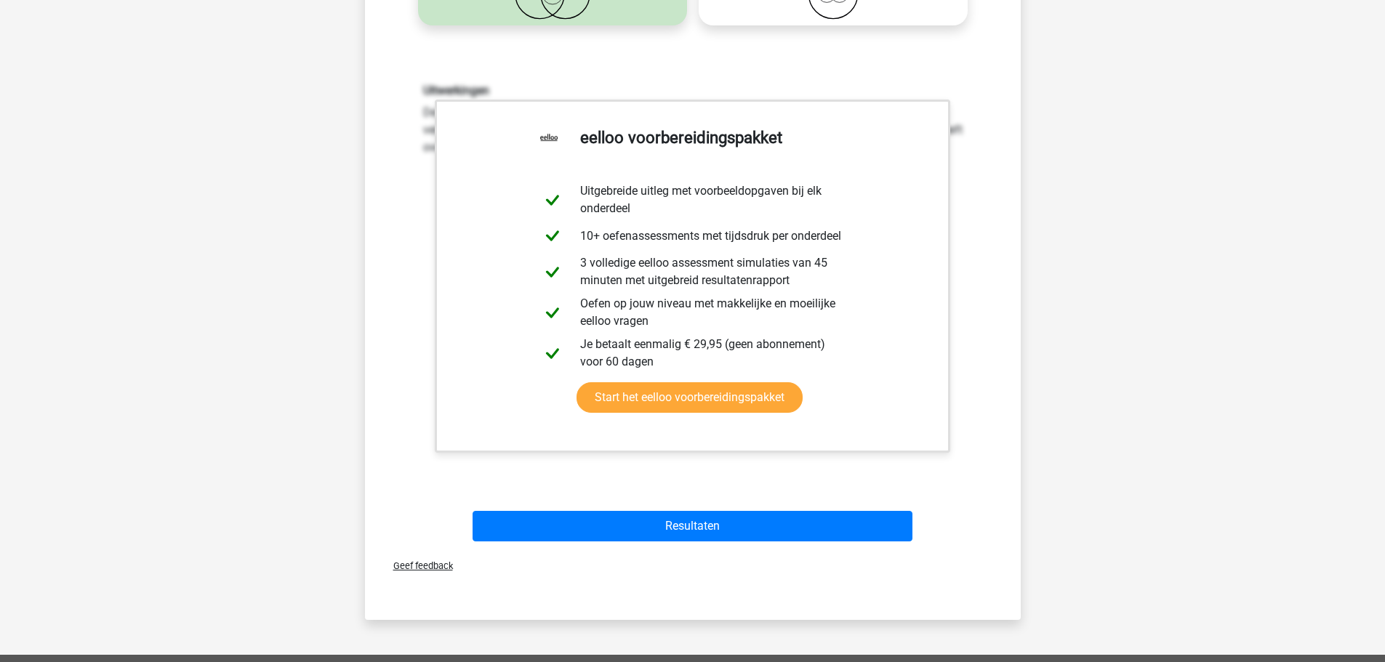
scroll to position [436, 0]
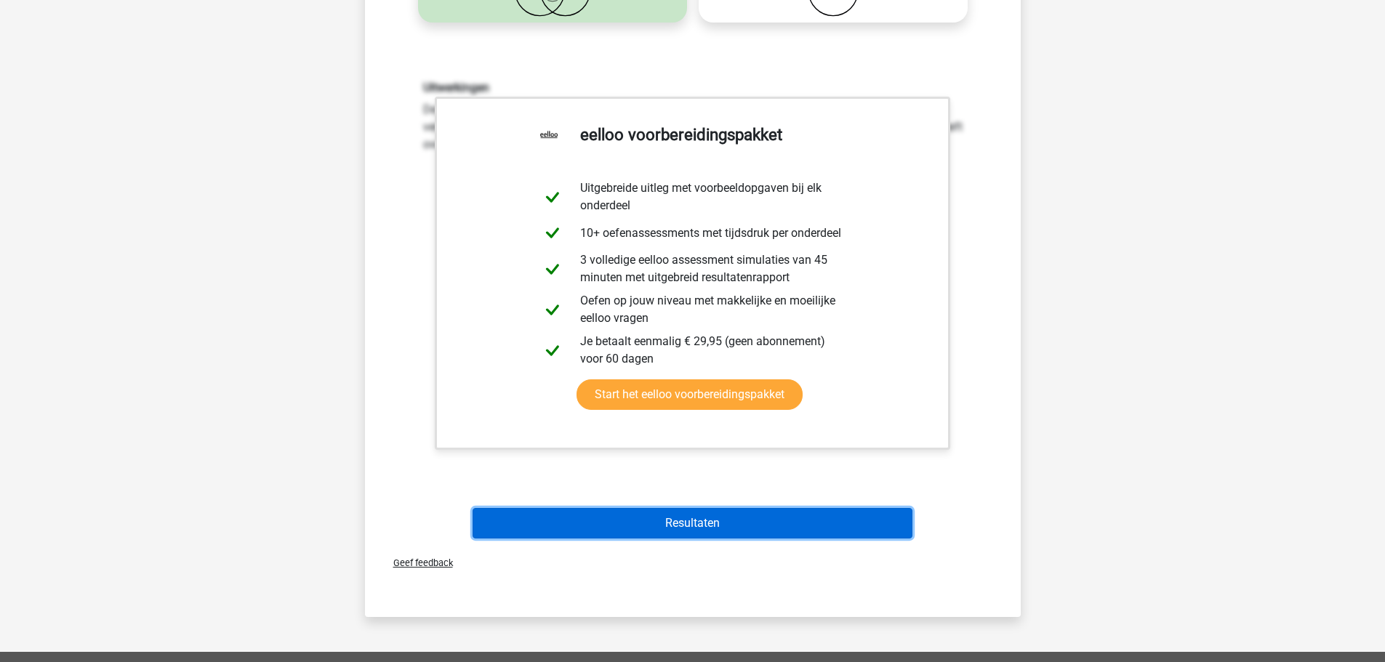
click at [827, 519] on button "Resultaten" at bounding box center [692, 523] width 440 height 31
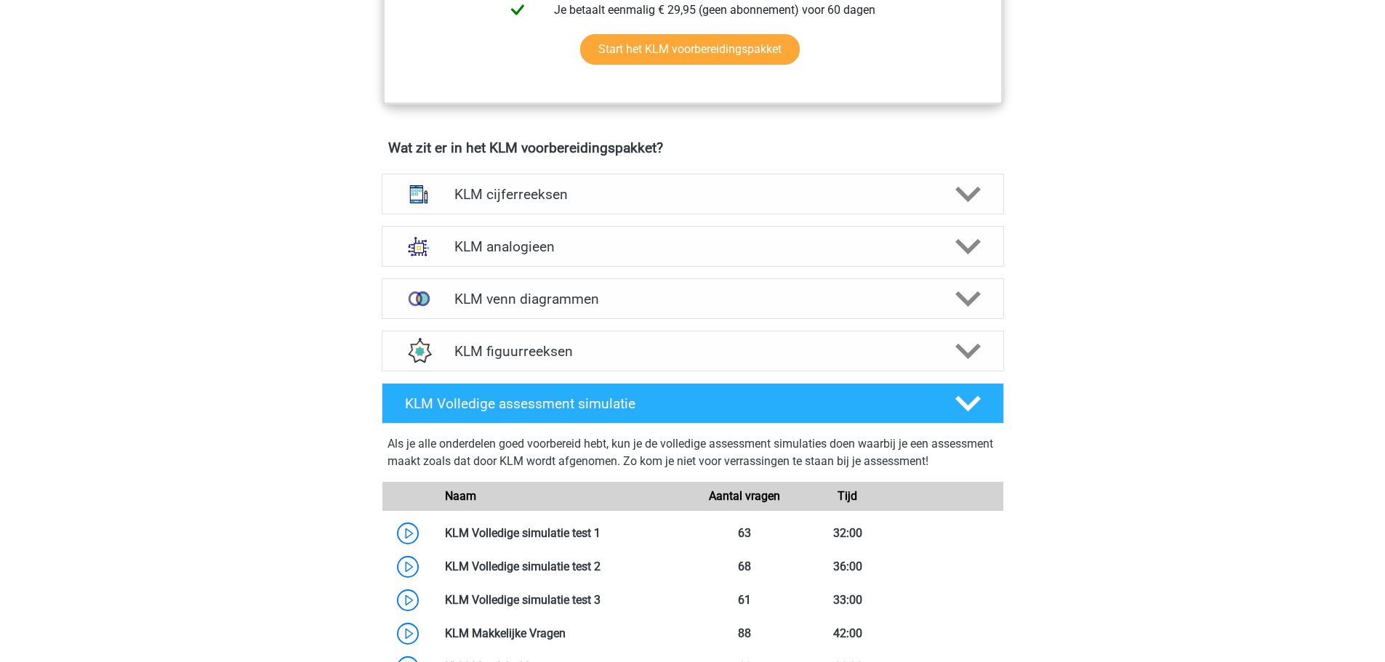
scroll to position [945, 0]
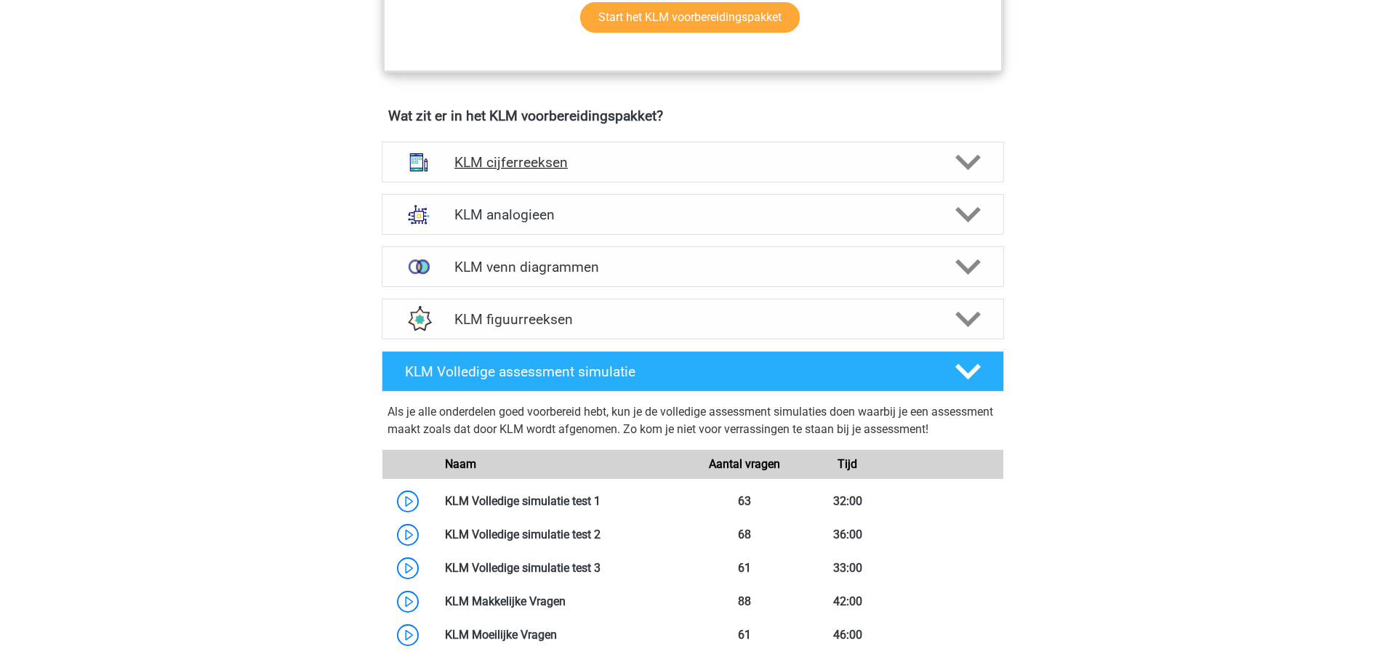
click at [688, 172] on div "KLM cijferreeksen" at bounding box center [693, 162] width 622 height 41
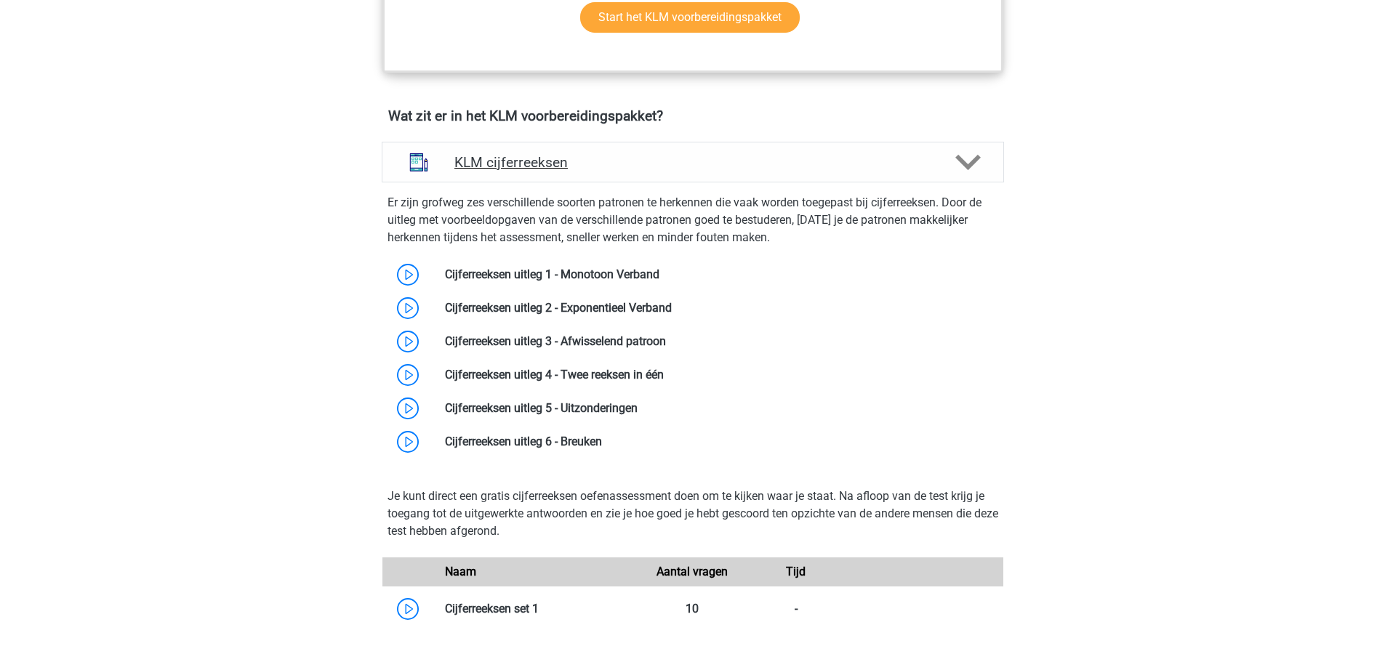
click at [688, 172] on div "KLM cijferreeksen" at bounding box center [693, 162] width 622 height 41
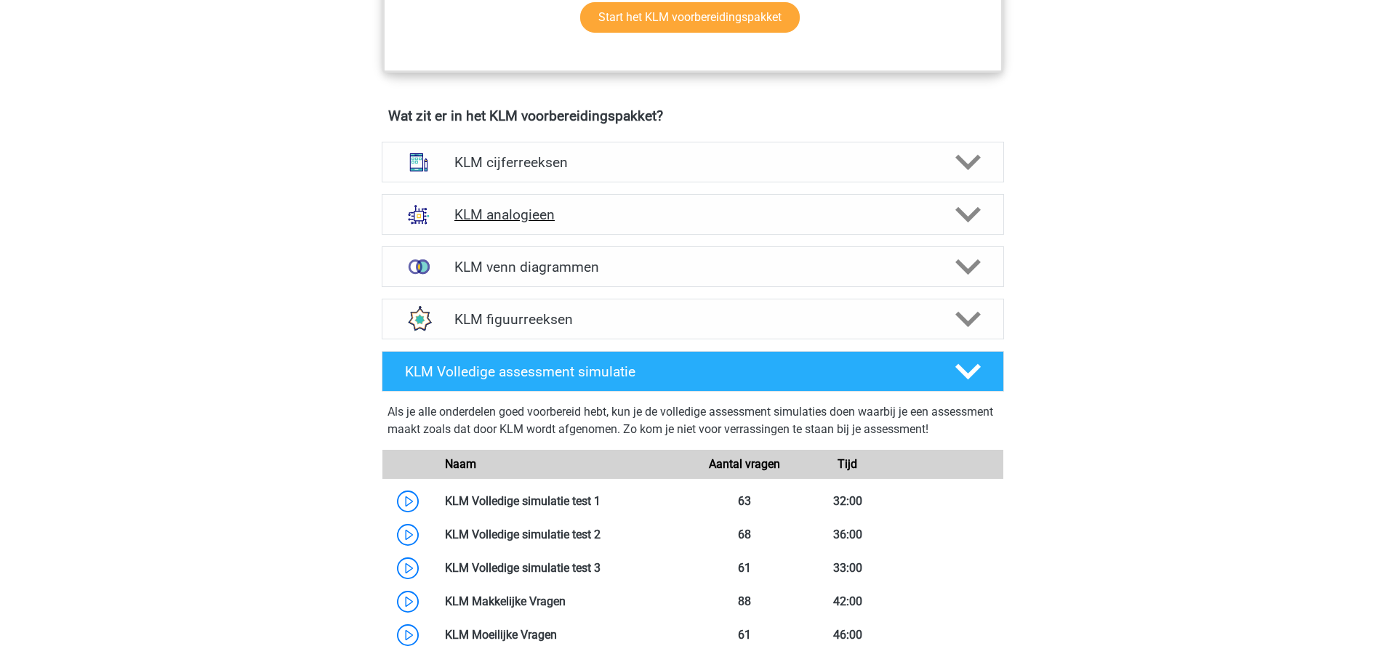
click at [707, 227] on div "KLM analogieen" at bounding box center [693, 214] width 622 height 41
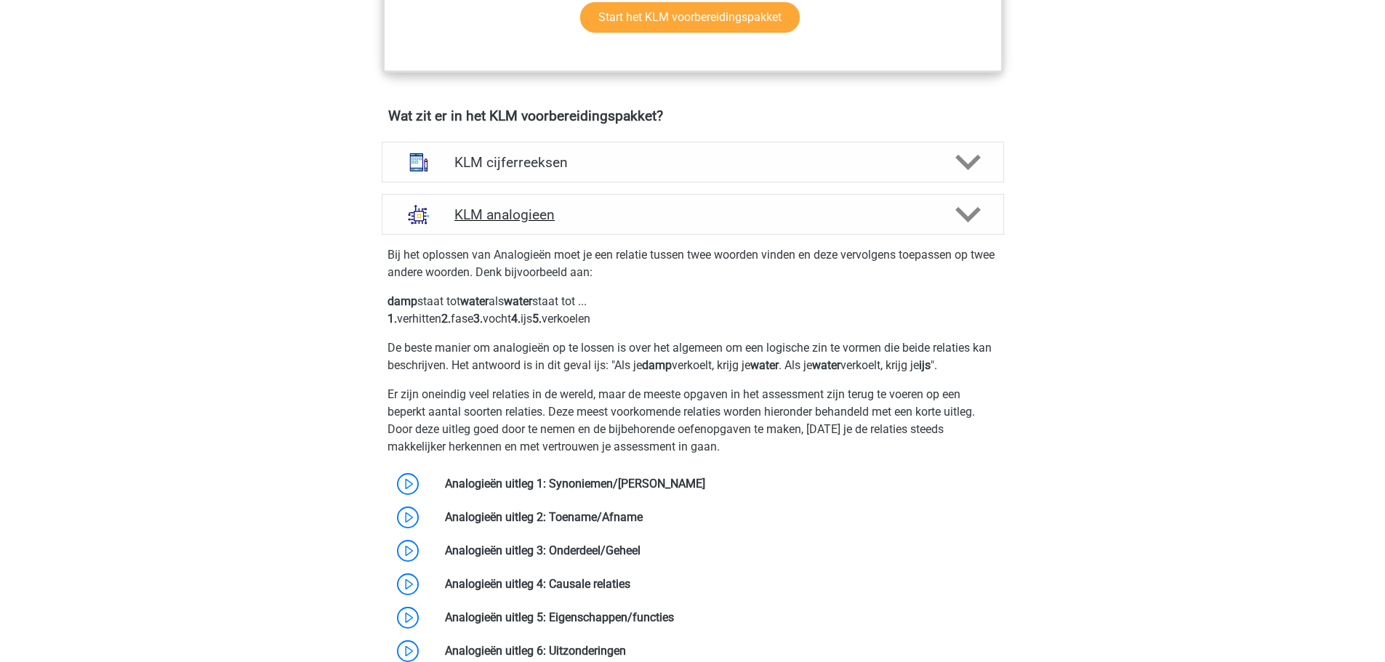
click at [707, 227] on div "KLM analogieen" at bounding box center [693, 214] width 622 height 41
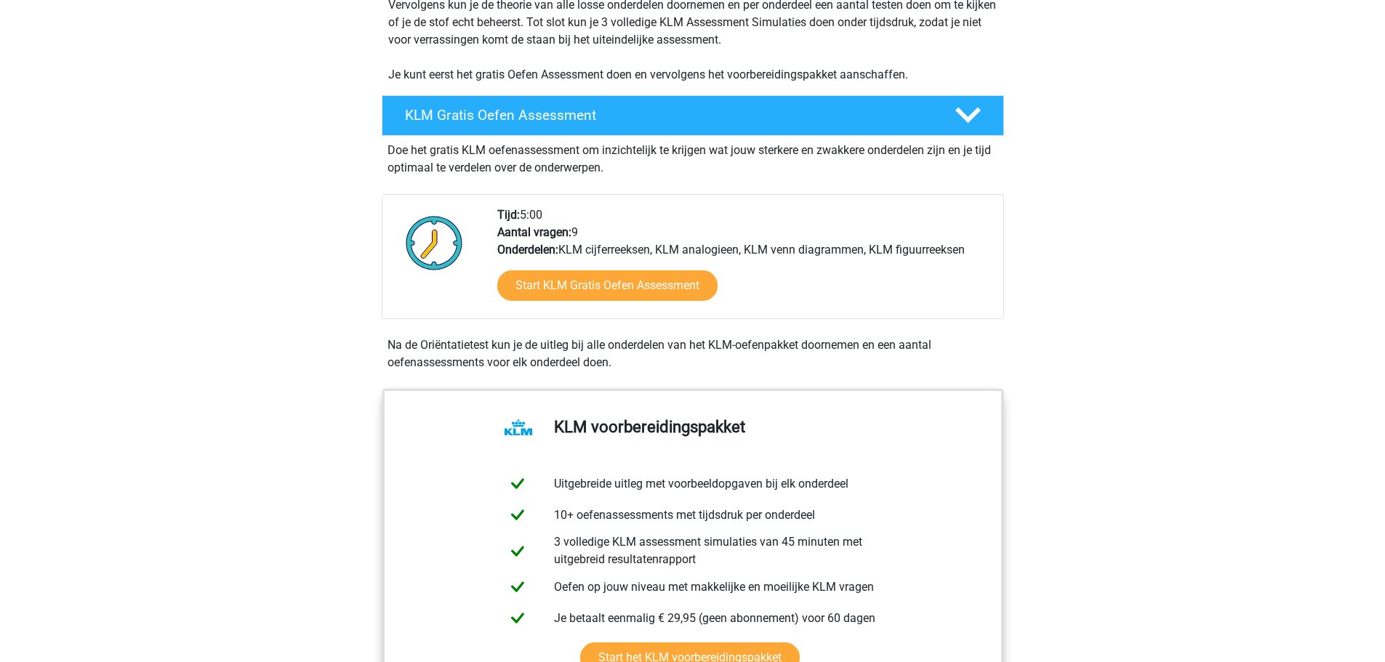
scroll to position [291, 0]
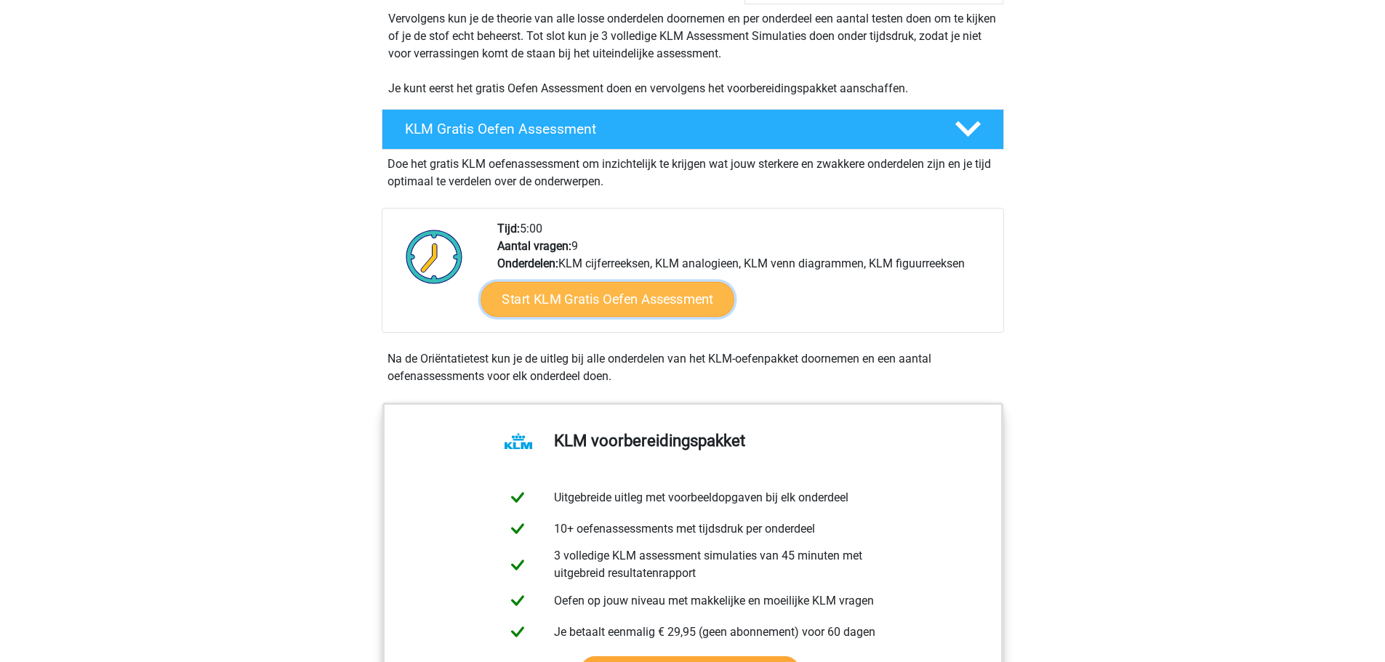
click at [653, 301] on link "Start KLM Gratis Oefen Assessment" at bounding box center [606, 298] width 253 height 35
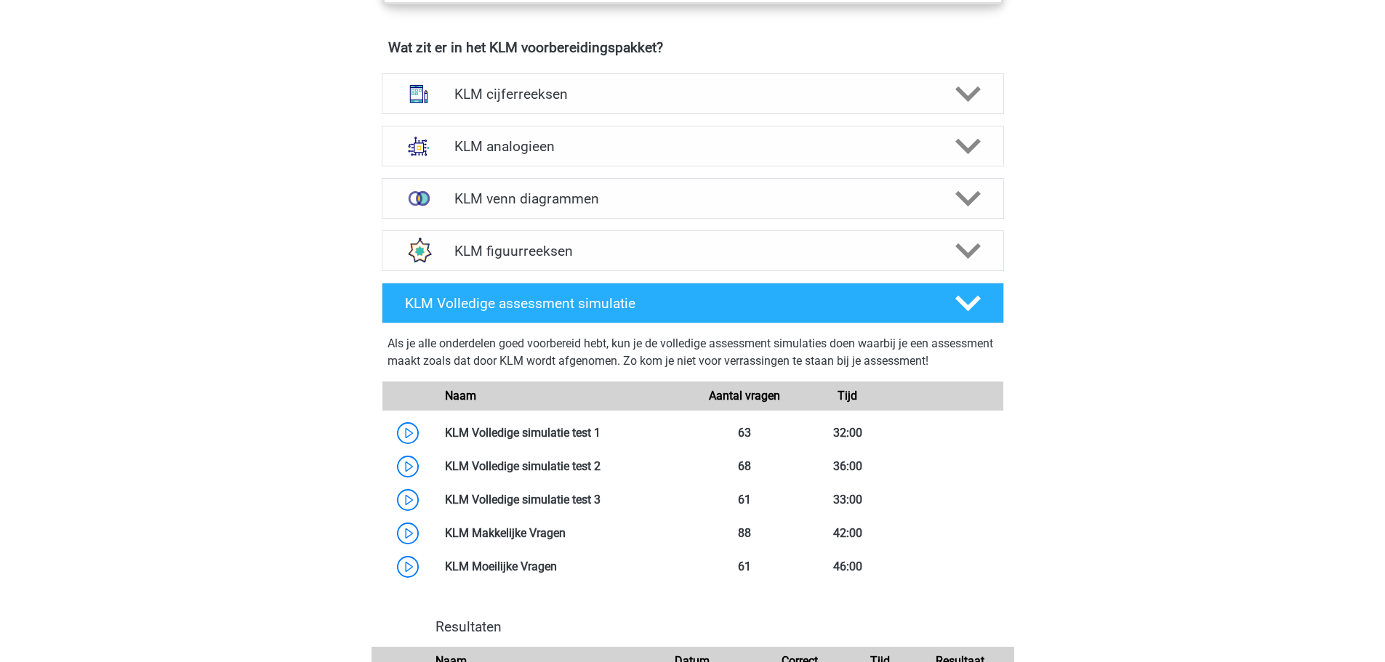
scroll to position [1018, 0]
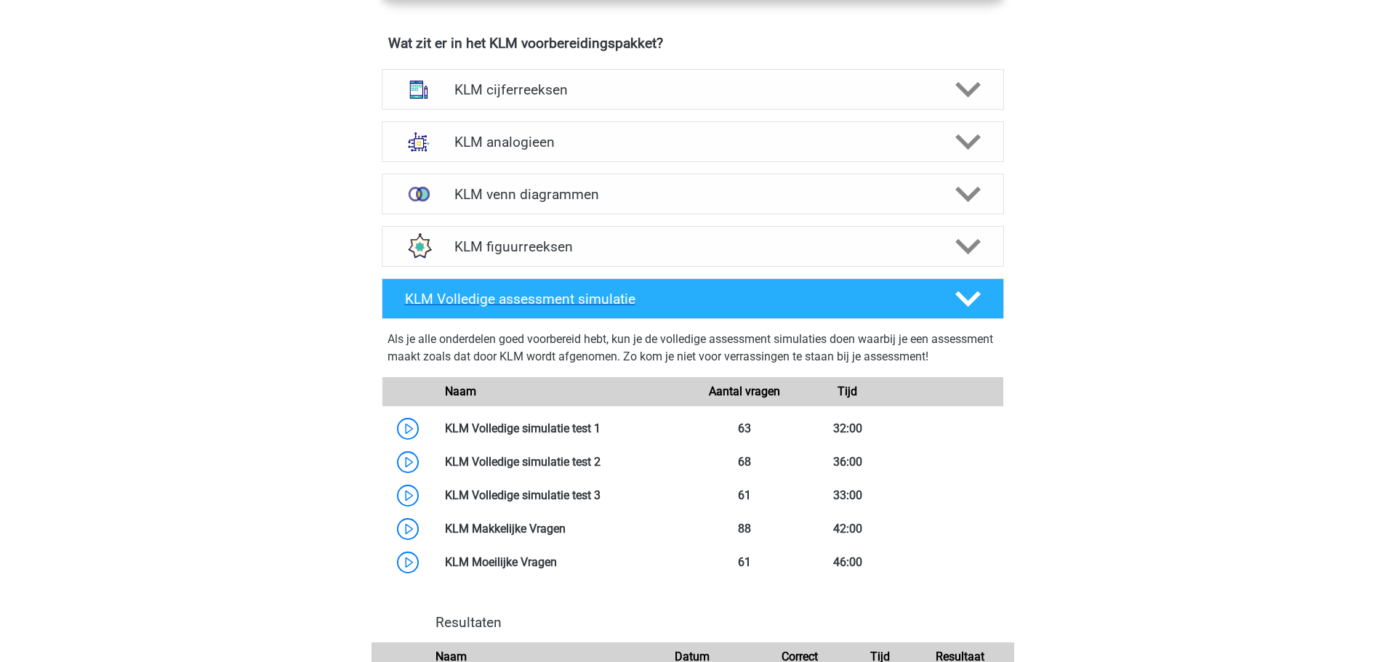
click at [583, 304] on h4 "KLM Volledige assessment simulatie" at bounding box center [668, 299] width 526 height 17
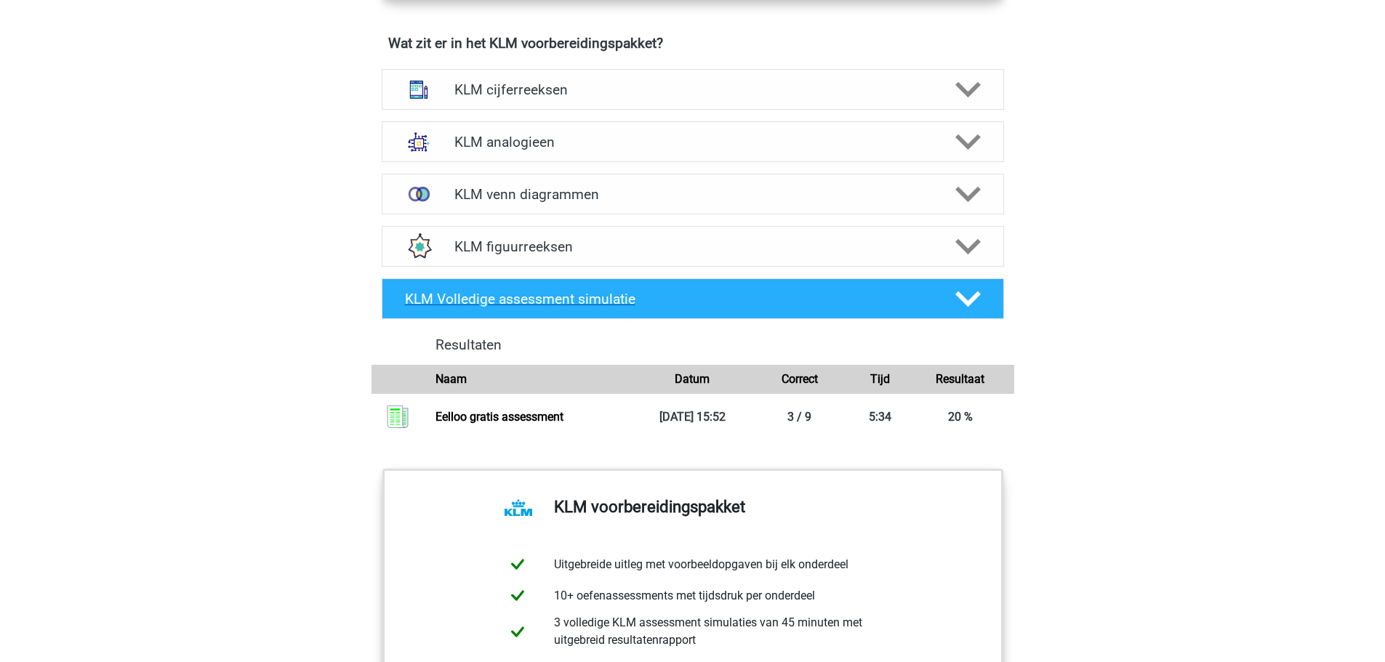
click at [583, 304] on h4 "KLM Volledige assessment simulatie" at bounding box center [668, 299] width 526 height 17
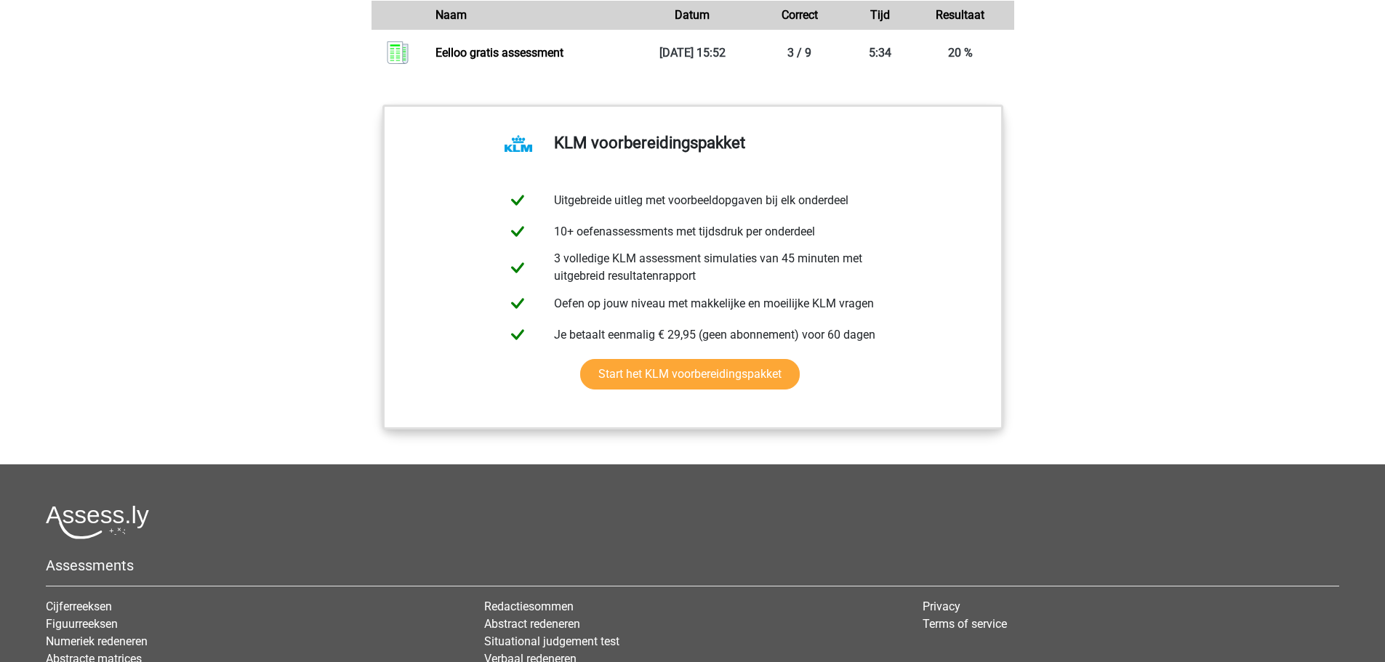
scroll to position [1672, 0]
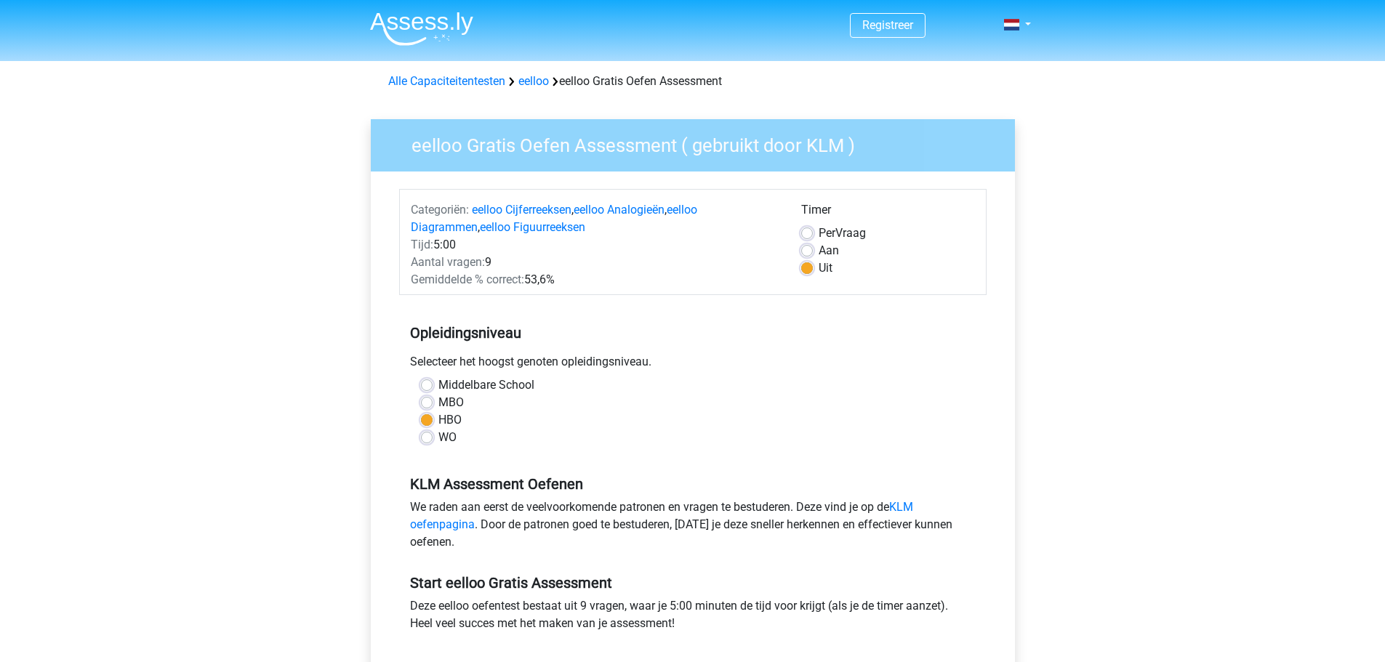
scroll to position [291, 0]
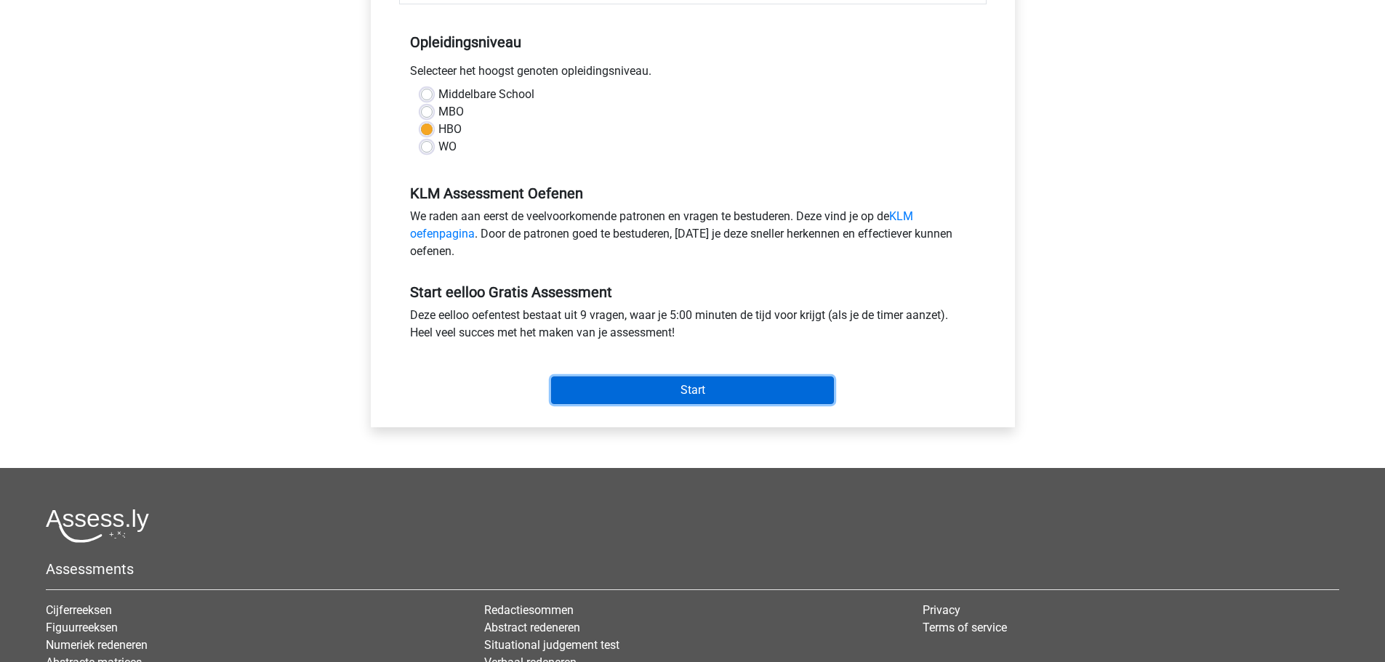
click at [768, 398] on input "Start" at bounding box center [692, 391] width 283 height 28
